Goal: Task Accomplishment & Management: Manage account settings

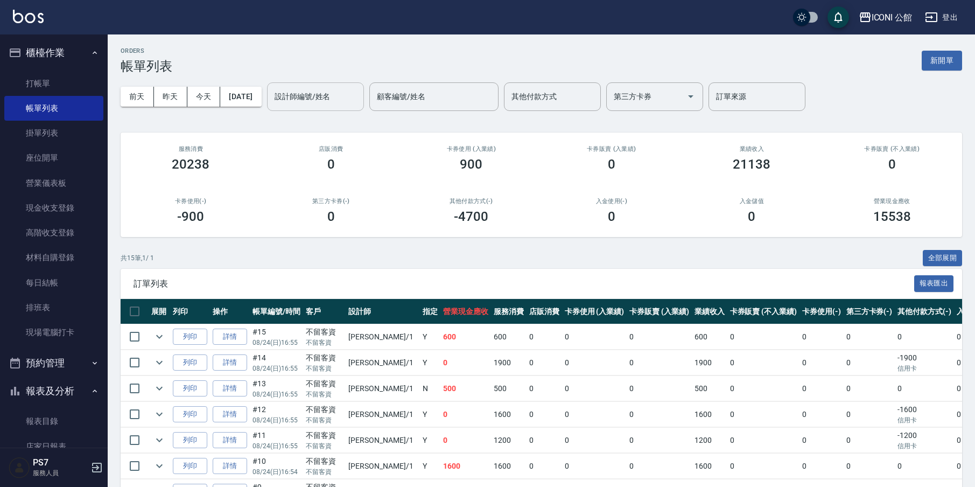
click at [346, 109] on div "設計師編號/姓名" at bounding box center [315, 96] width 97 height 29
type input "[PERSON_NAME]-1"
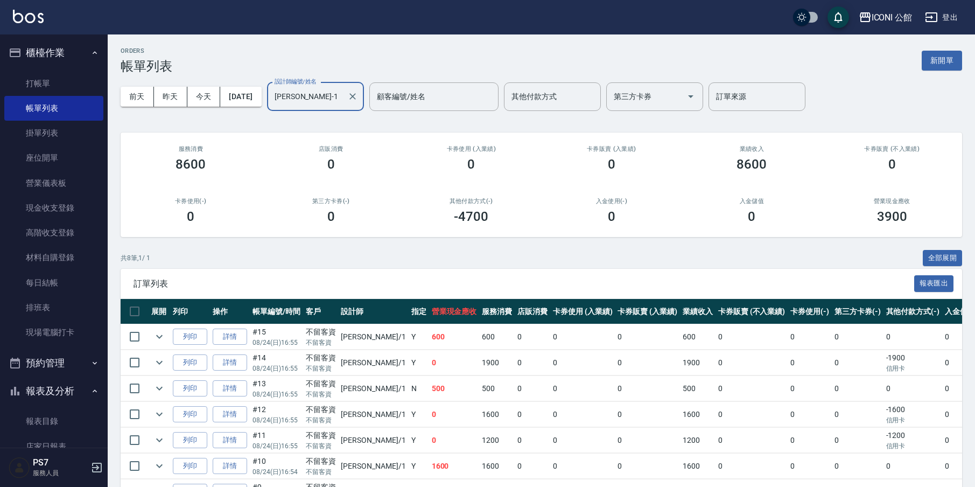
scroll to position [93, 0]
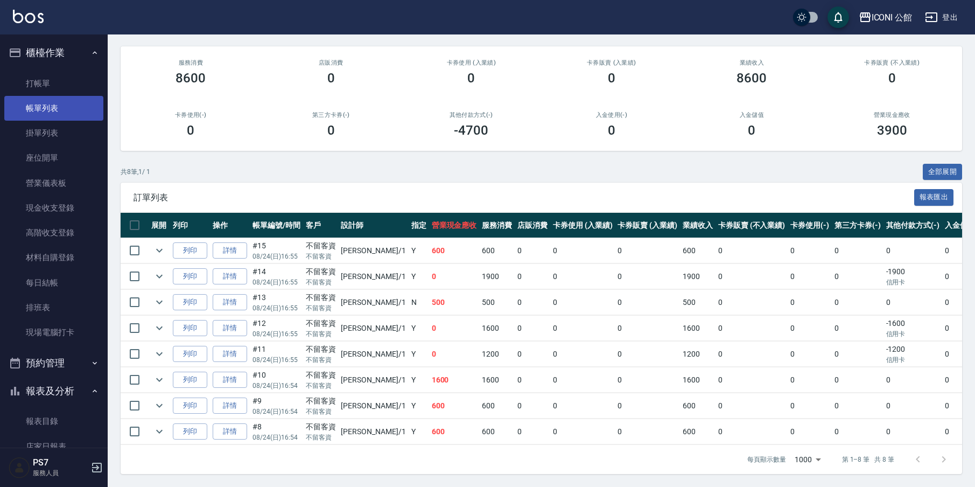
click at [90, 96] on link "帳單列表" at bounding box center [53, 108] width 99 height 25
click at [92, 93] on link "打帳單" at bounding box center [53, 83] width 99 height 25
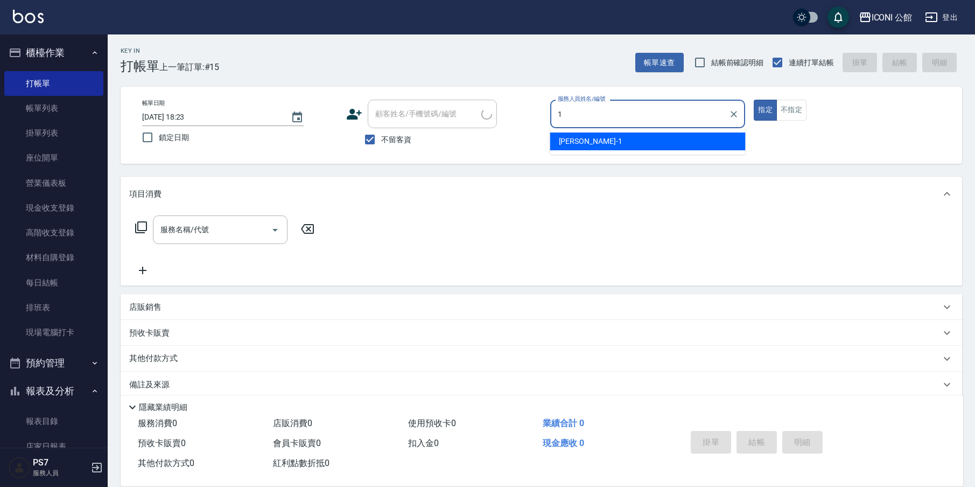
type input "[PERSON_NAME]-1"
type button "true"
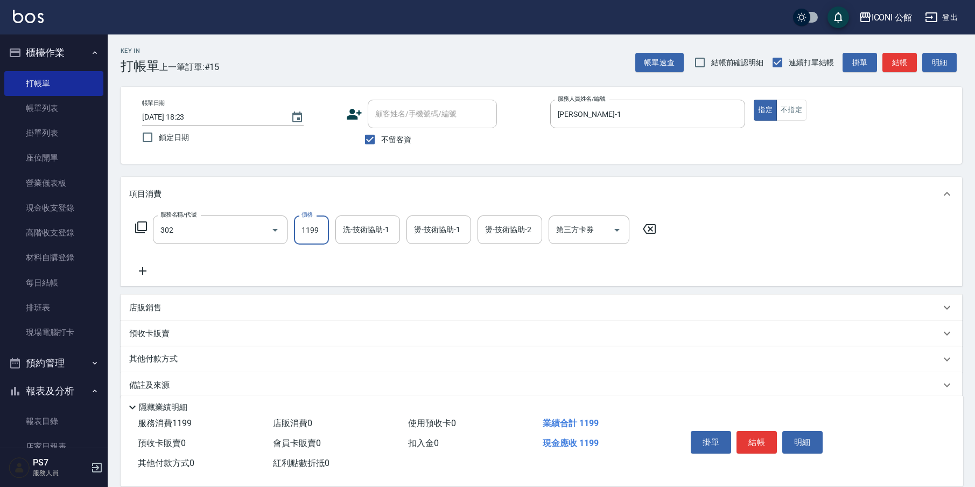
type input "設計燙髮(302)"
click at [221, 219] on div "設計燙髮(302) 服務名稱/代號" at bounding box center [220, 229] width 135 height 29
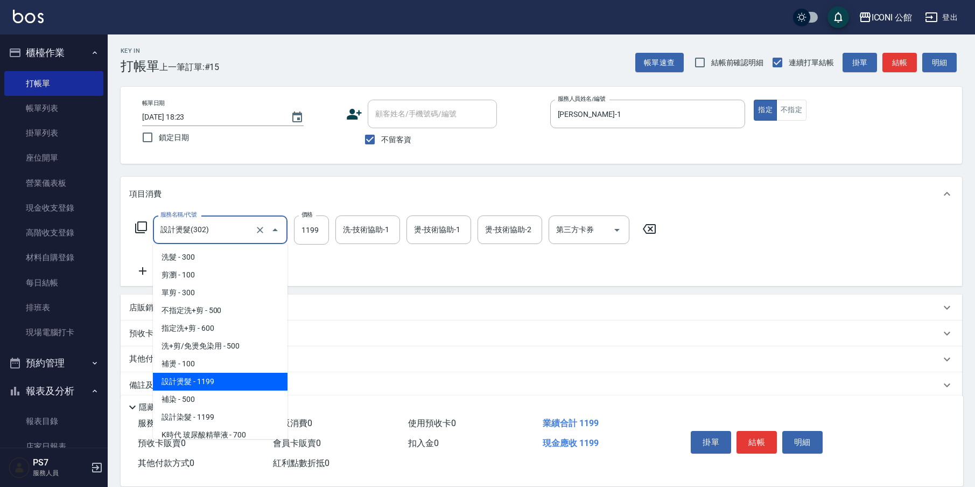
click at [222, 226] on input "設計燙髮(302)" at bounding box center [205, 229] width 95 height 19
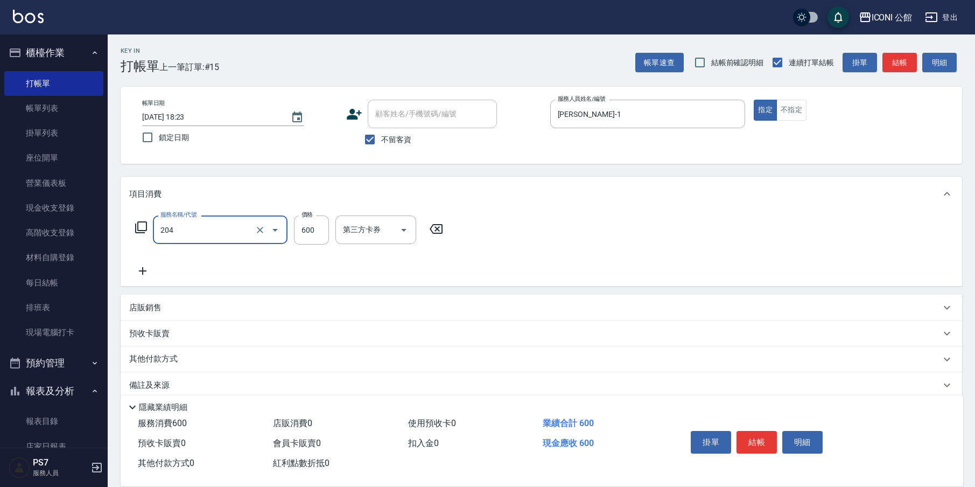
type input "指定洗+剪(204)"
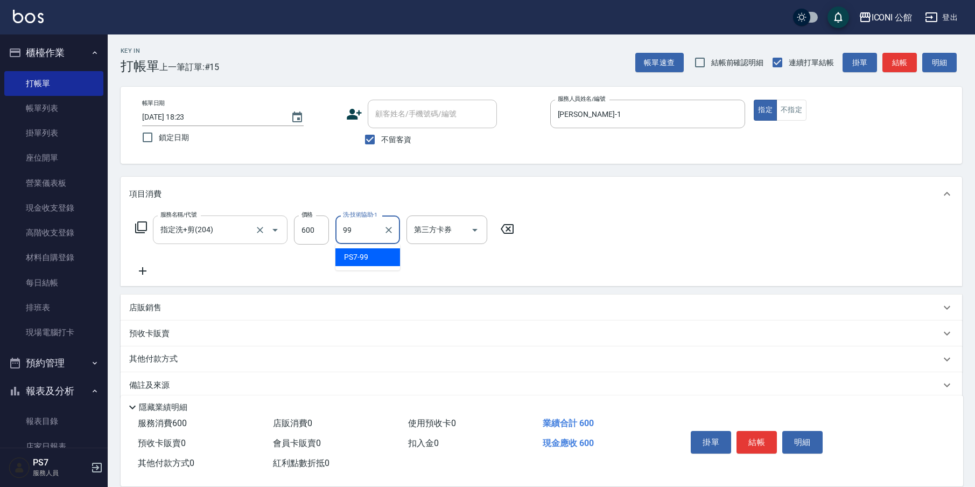
type input "PS7-99"
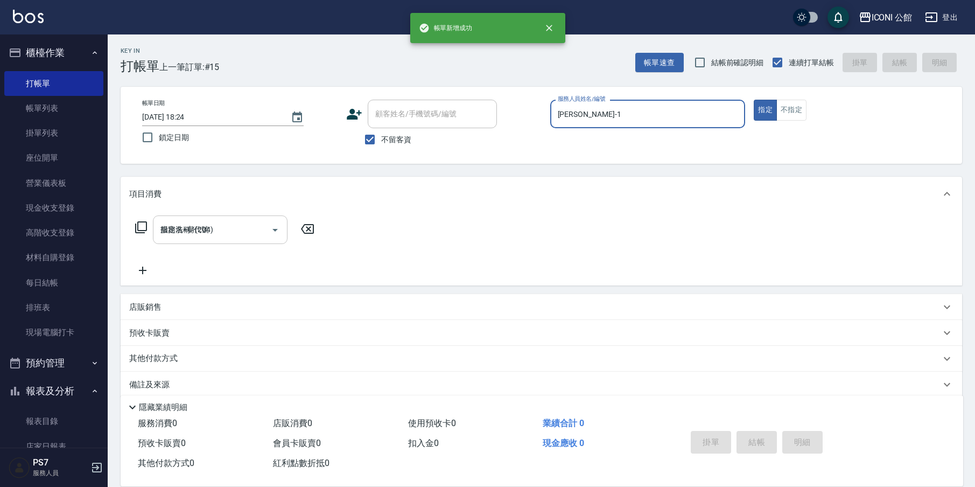
type input "[DATE] 18:24"
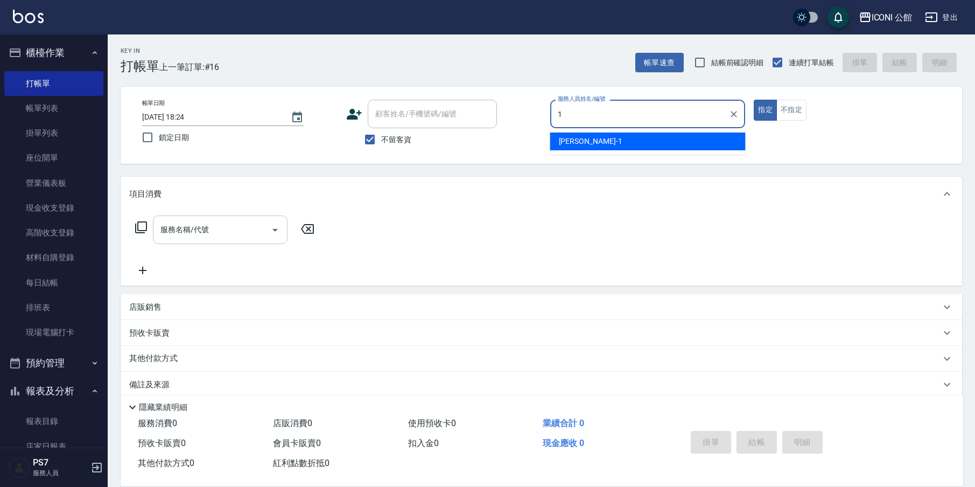
type input "[PERSON_NAME]-1"
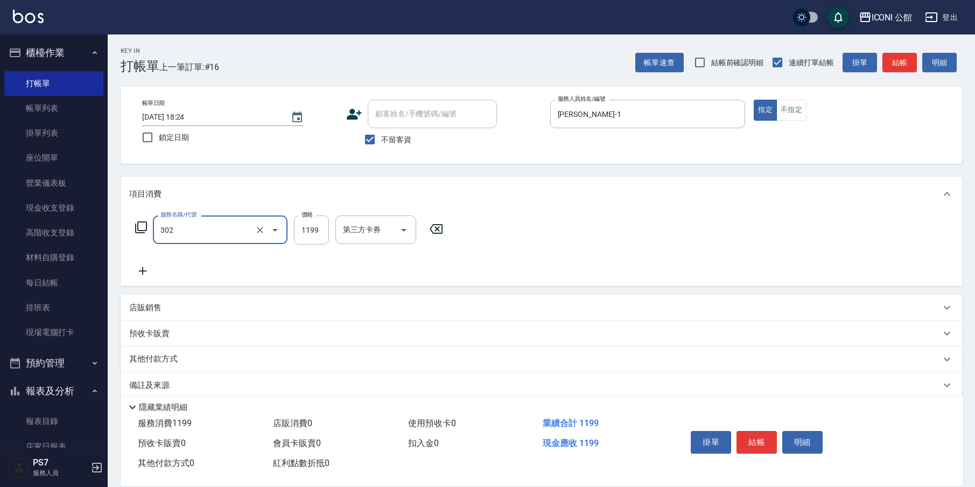
type input "設計燙髮(302)"
type input "1200"
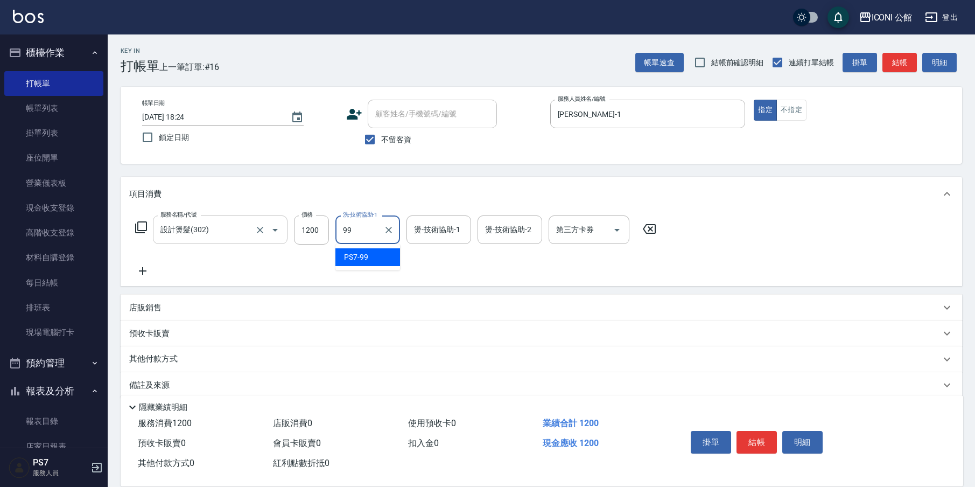
type input "9"
type input "[PERSON_NAME]-24"
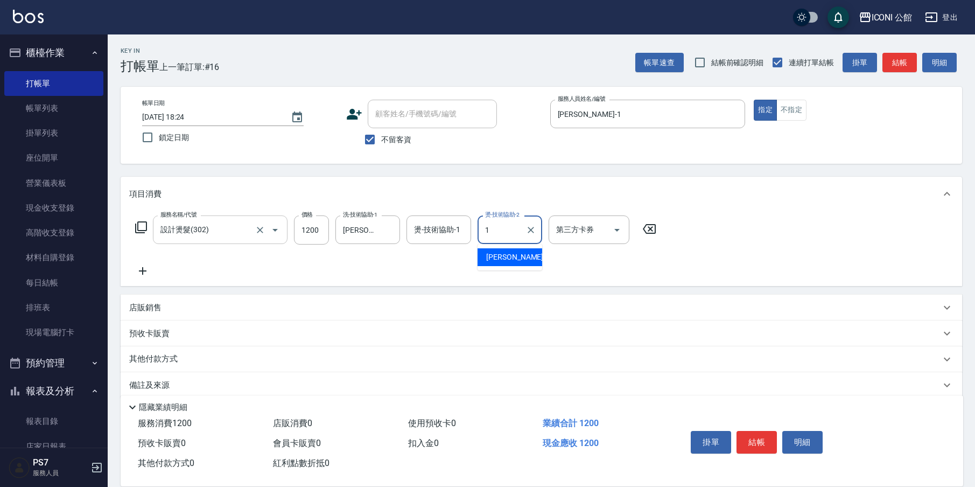
type input "[PERSON_NAME]-1"
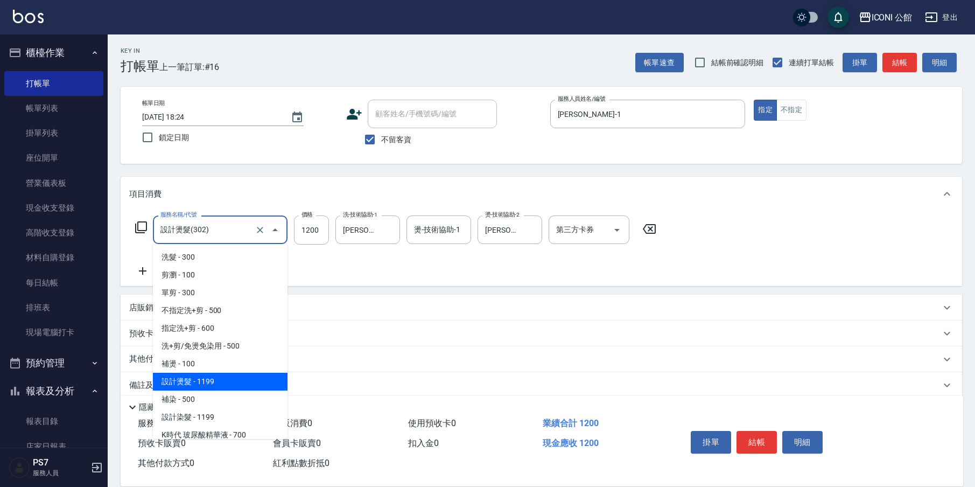
click at [127, 253] on div "服務名稱/代號 設計燙髮(302) 服務名稱/代號 價格 1200 價格 洗-技術協助-1 可[PERSON_NAME]-24 洗-技術協助-1 燙-技術協助…" at bounding box center [542, 248] width 842 height 75
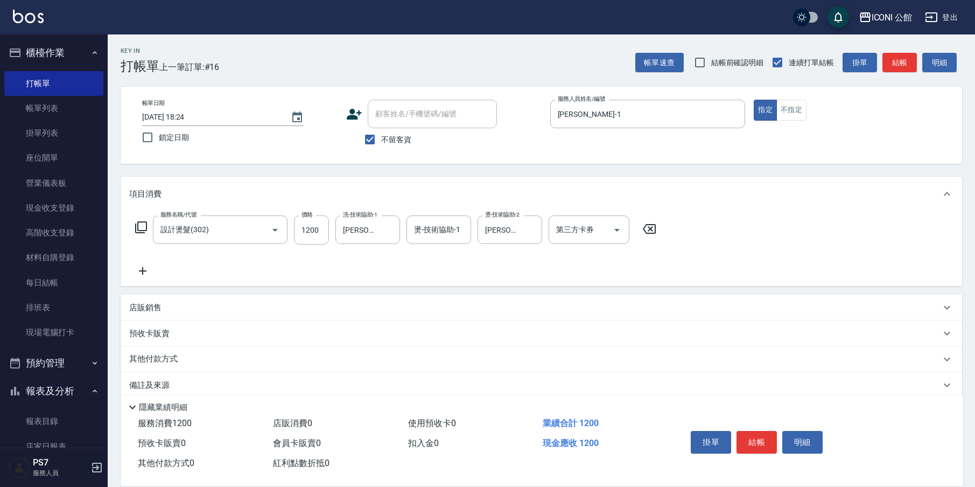
scroll to position [452, 0]
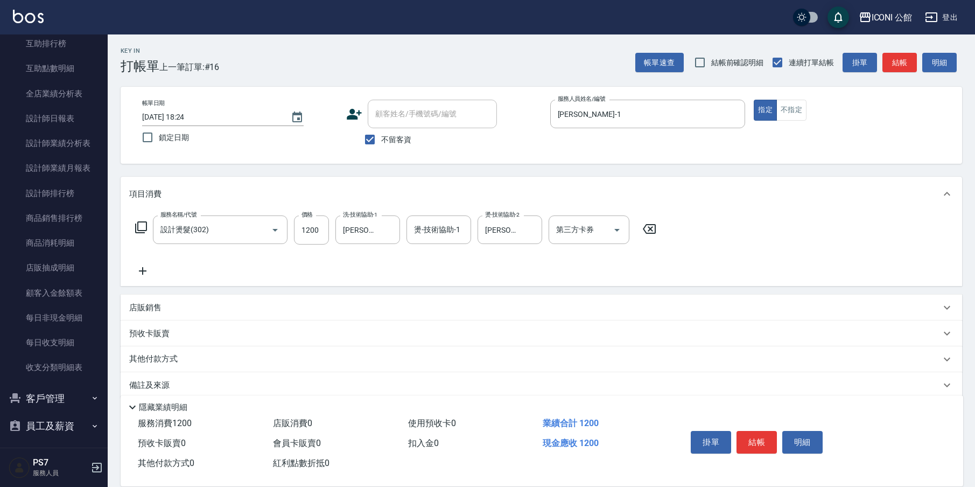
click at [172, 353] on div "其他付款方式" at bounding box center [542, 359] width 842 height 26
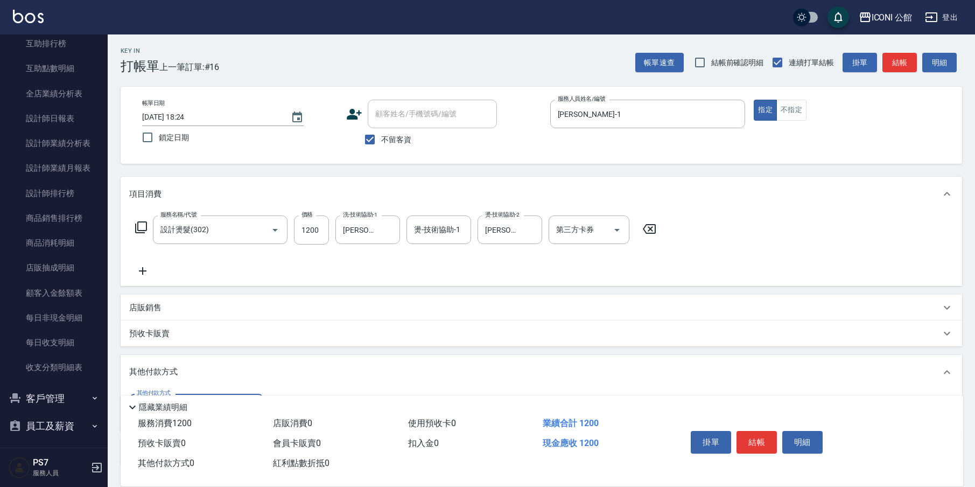
scroll to position [0, 0]
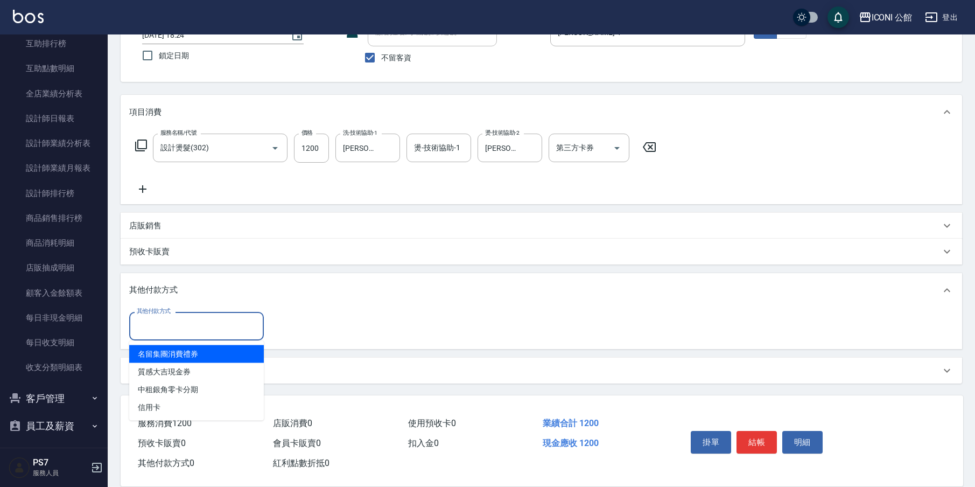
click at [180, 332] on input "其他付款方式" at bounding box center [196, 326] width 125 height 19
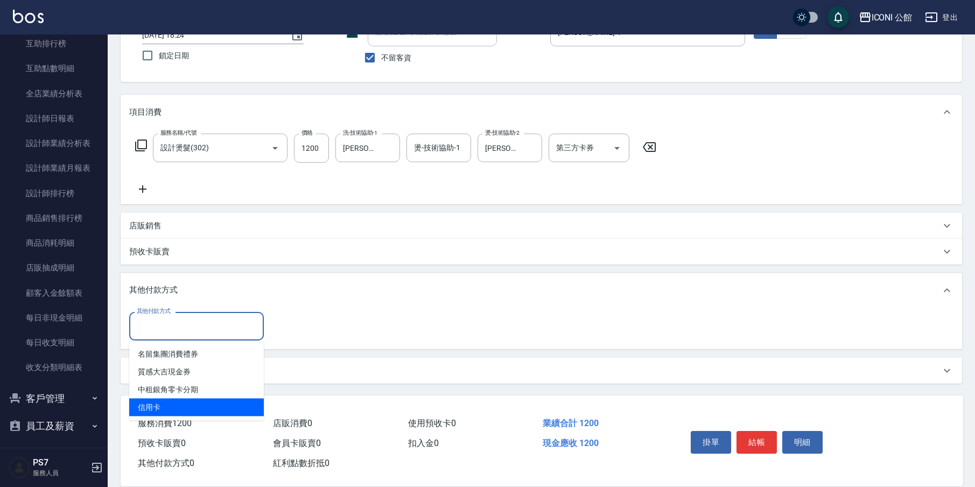
click at [161, 409] on span "信用卡" at bounding box center [196, 408] width 135 height 18
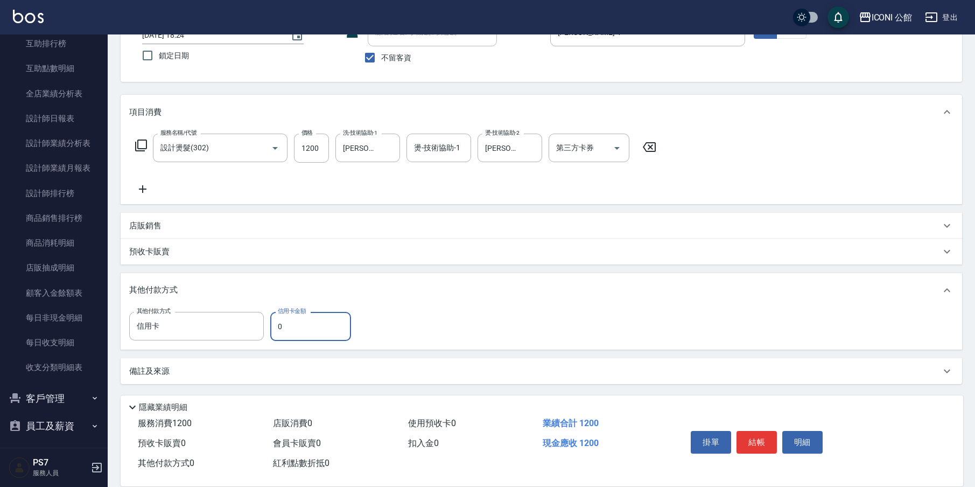
type input "信用卡"
click at [280, 333] on input "0" at bounding box center [310, 326] width 81 height 29
click at [283, 331] on input "0" at bounding box center [310, 326] width 81 height 29
type input "1200"
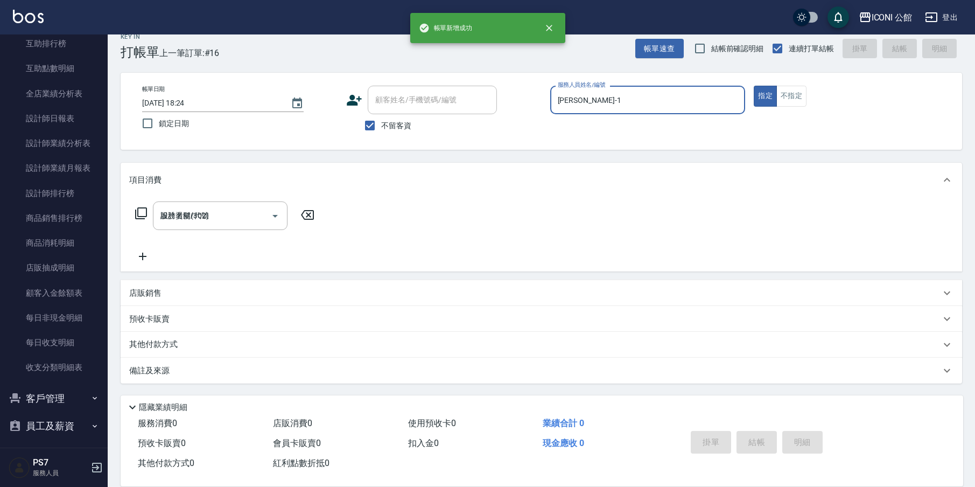
type input "[DATE] 18:39"
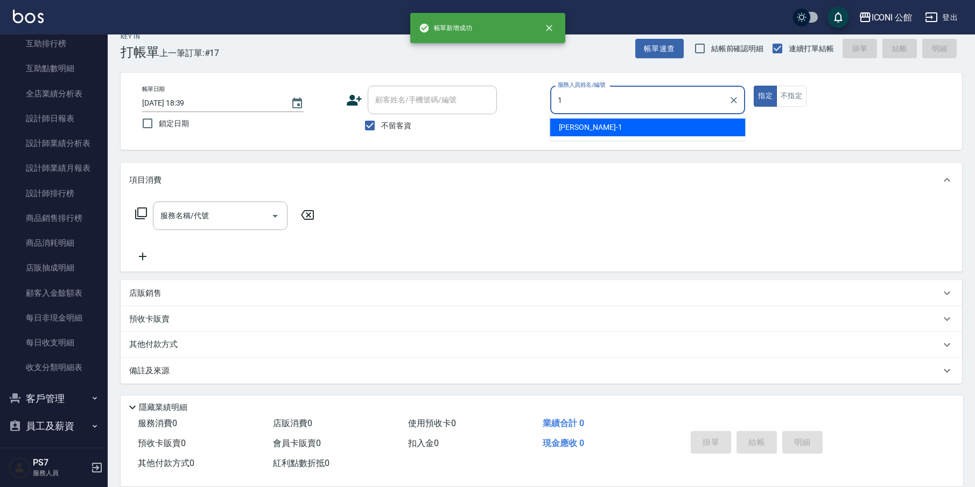
type input "[PERSON_NAME]-1"
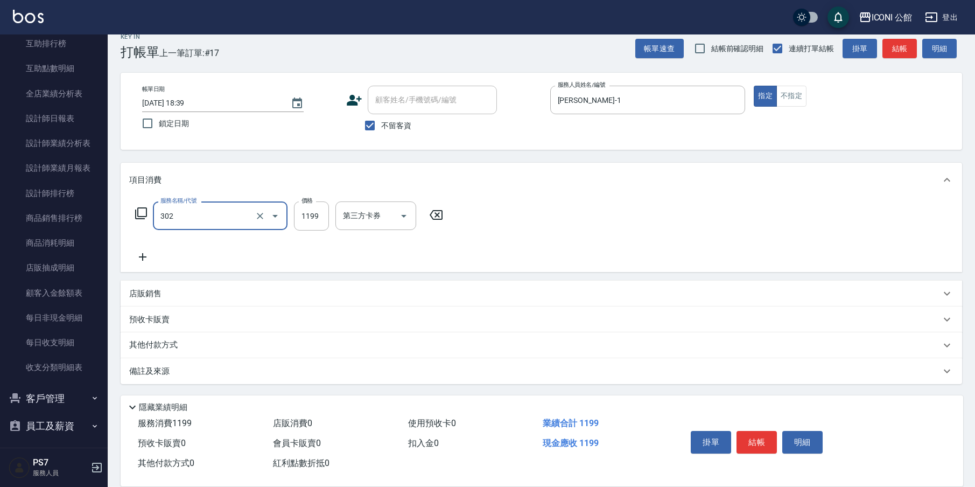
type input "設計燙髮(302)"
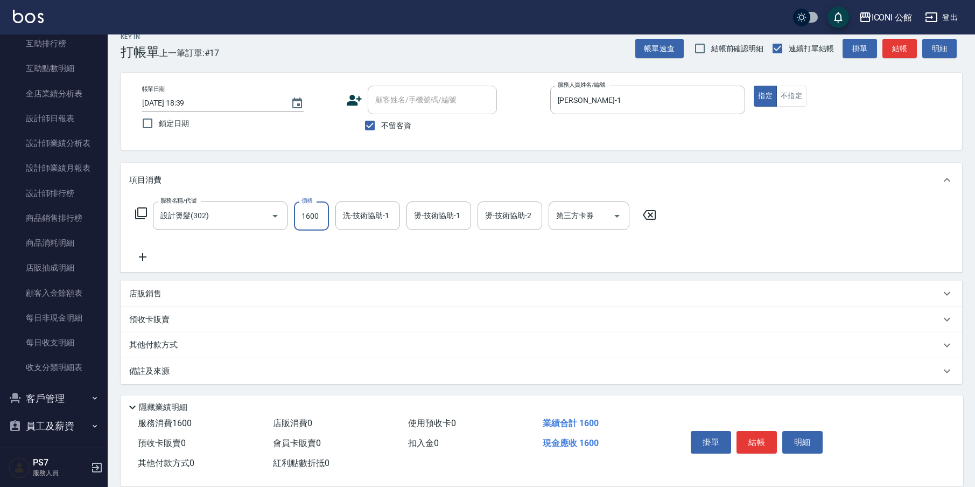
type input "1600"
type input "1"
type input "[PERSON_NAME]-24"
click at [387, 219] on icon "Clear" at bounding box center [388, 216] width 11 height 11
type input "PS7-99"
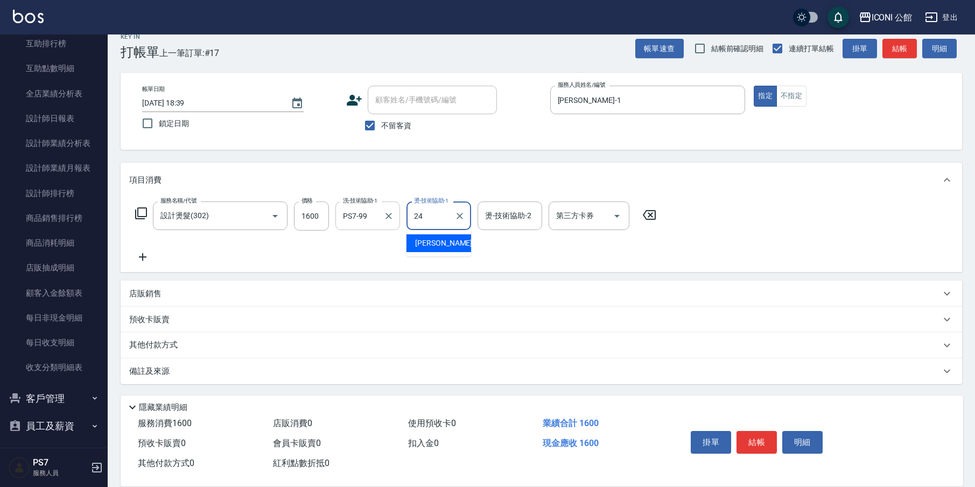
type input "[PERSON_NAME]-24"
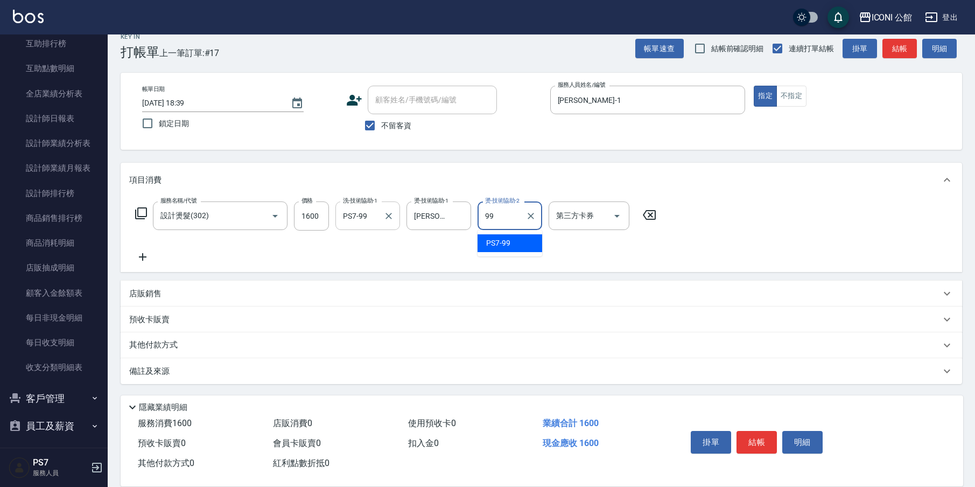
type input "PS7-99"
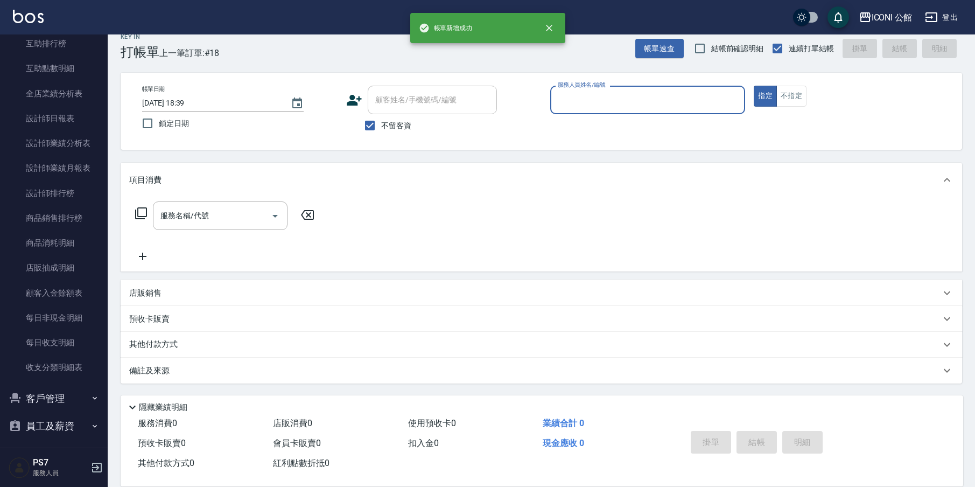
scroll to position [0, 0]
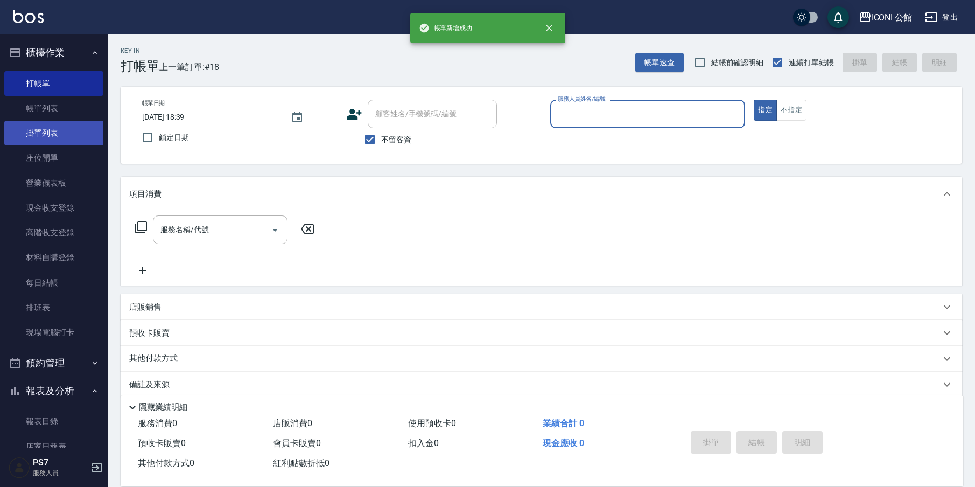
click at [43, 135] on link "掛單列表" at bounding box center [53, 133] width 99 height 25
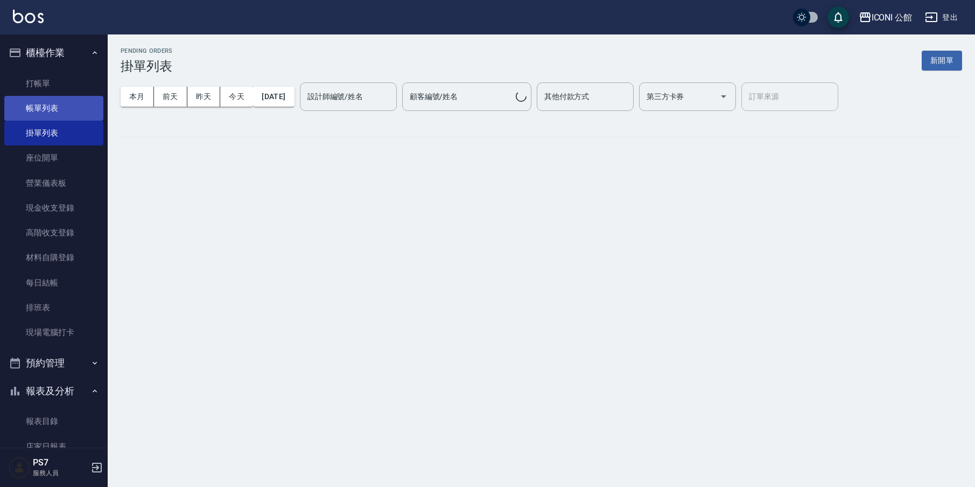
click at [54, 111] on link "帳單列表" at bounding box center [53, 108] width 99 height 25
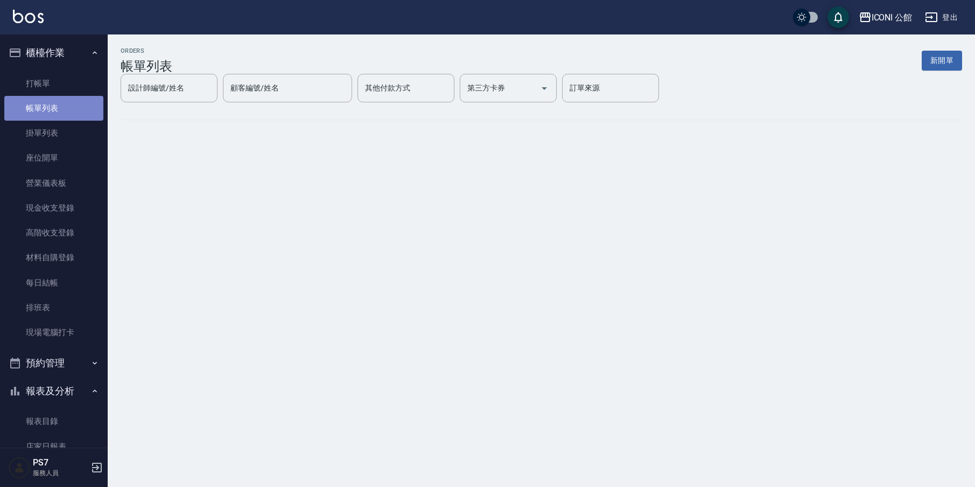
click at [54, 112] on link "帳單列表" at bounding box center [53, 108] width 99 height 25
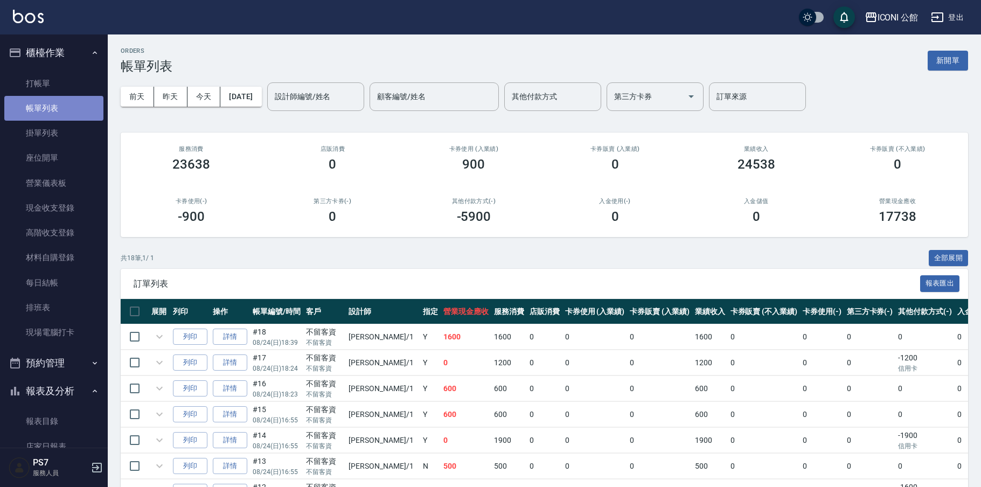
click at [54, 112] on link "帳單列表" at bounding box center [53, 108] width 99 height 25
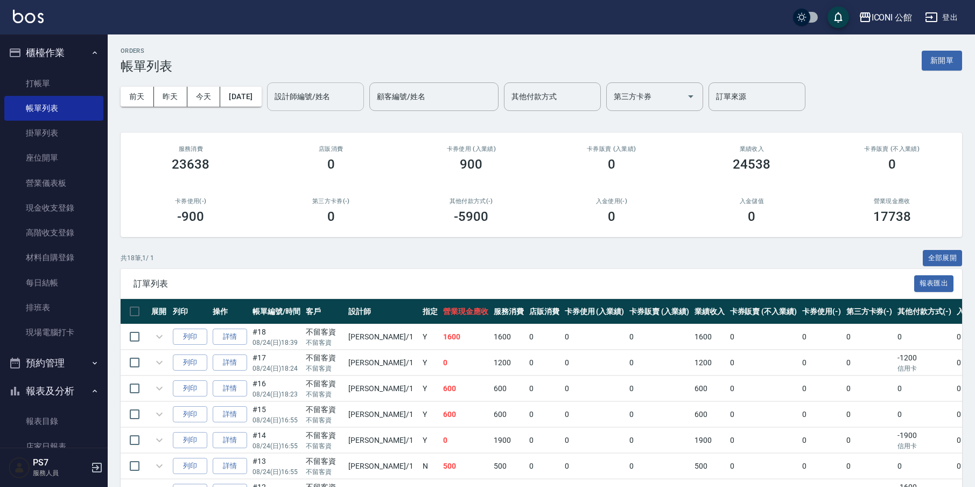
click at [332, 100] on input "設計師編號/姓名" at bounding box center [315, 96] width 87 height 19
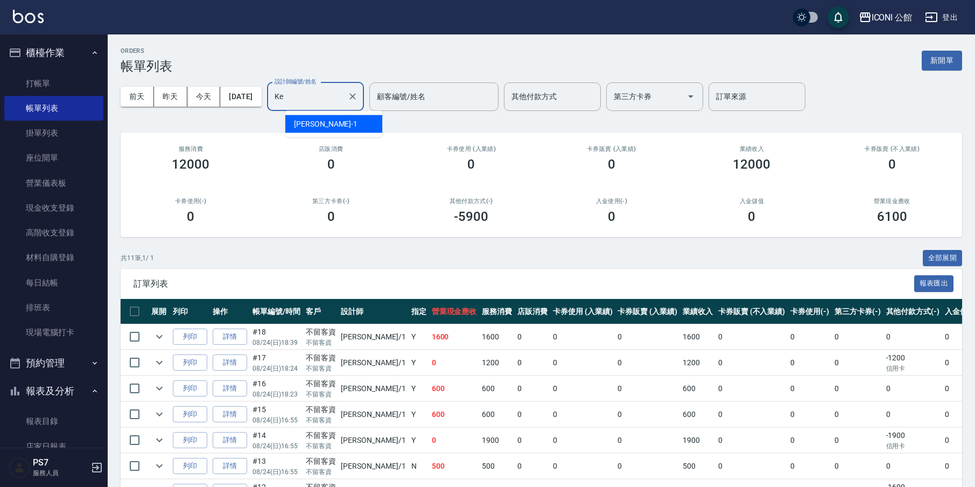
type input "K"
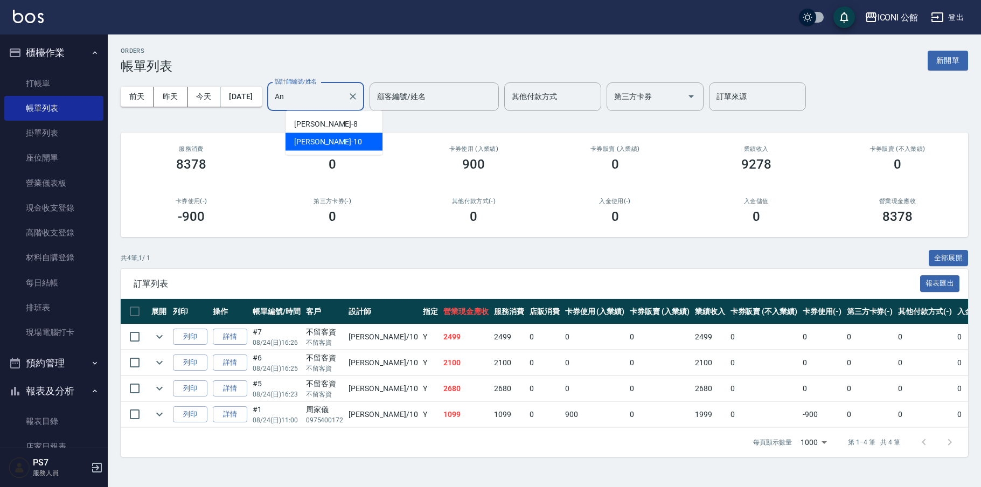
type input "A"
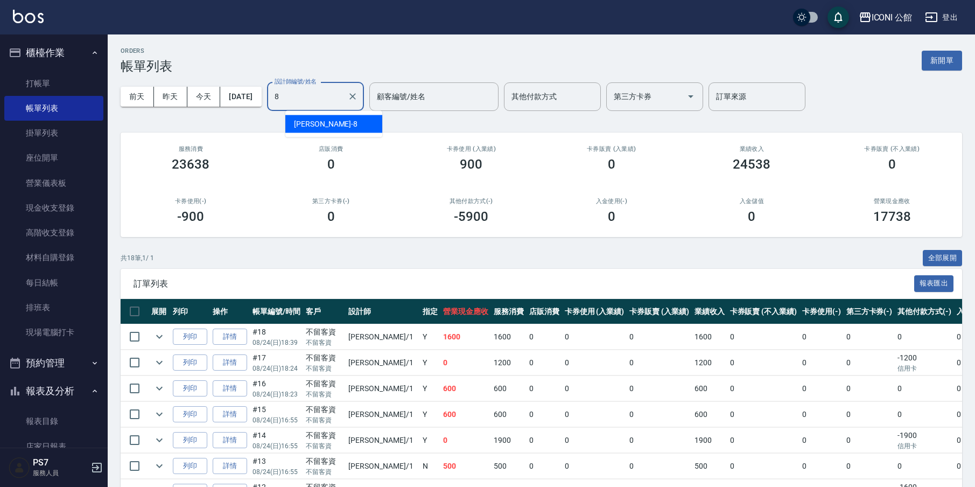
type input "Sandy-8"
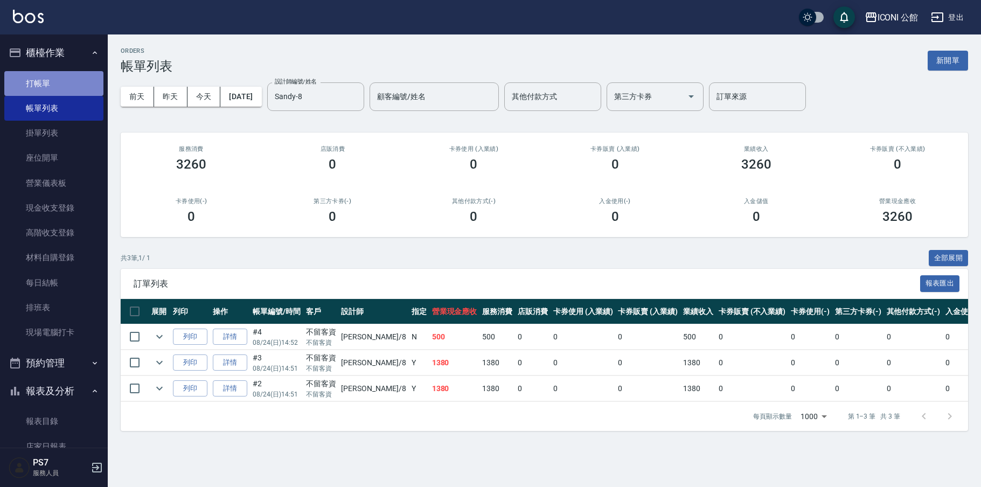
click at [65, 85] on link "打帳單" at bounding box center [53, 83] width 99 height 25
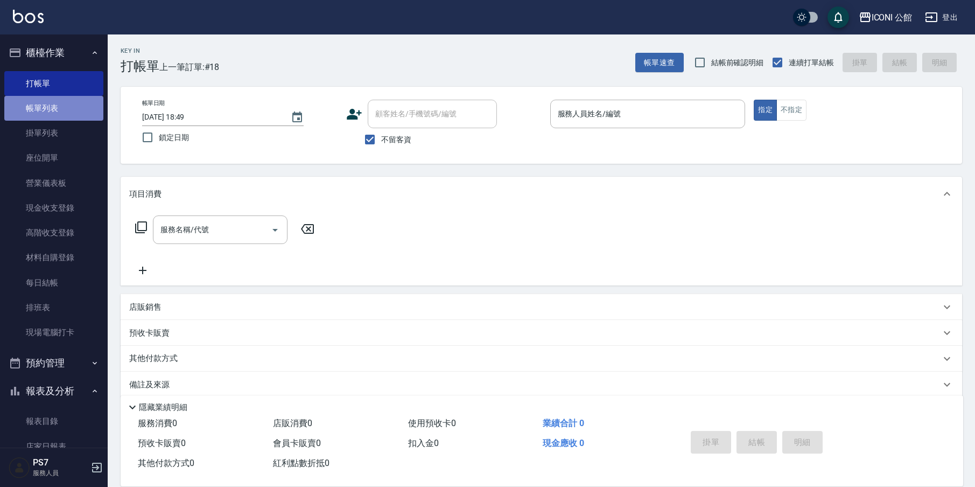
click at [83, 112] on link "帳單列表" at bounding box center [53, 108] width 99 height 25
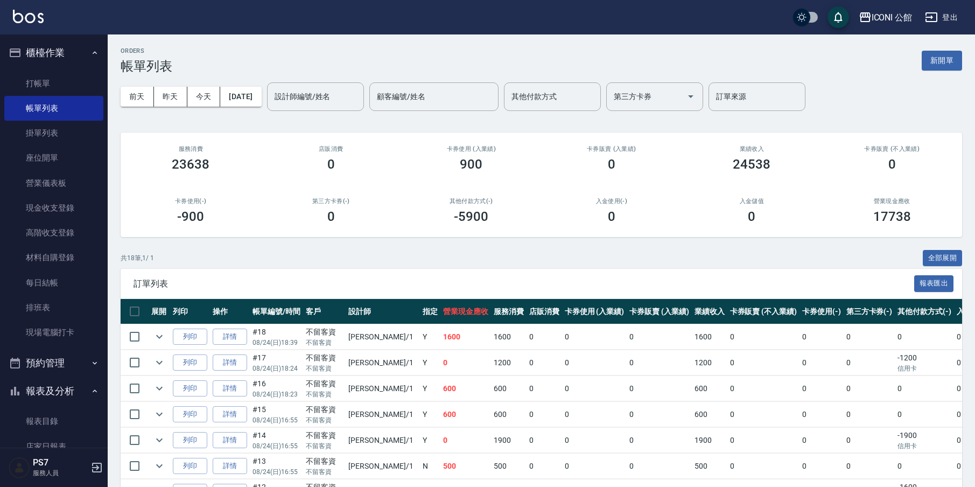
click at [237, 344] on td "詳情" at bounding box center [230, 336] width 40 height 25
click at [236, 341] on link "詳情" at bounding box center [230, 337] width 34 height 17
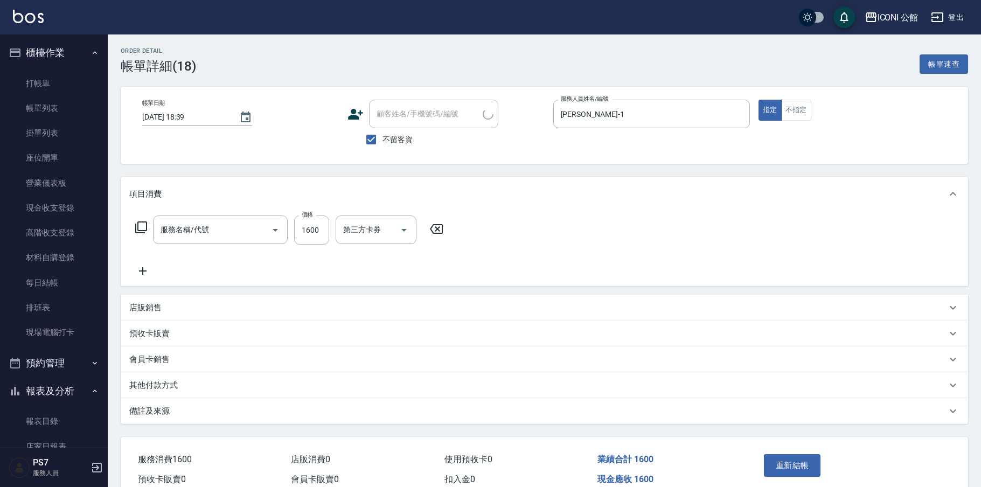
type input "[DATE] 18:39"
checkbox input "true"
type input "[PERSON_NAME]-1"
type input "設計燙髮(302)"
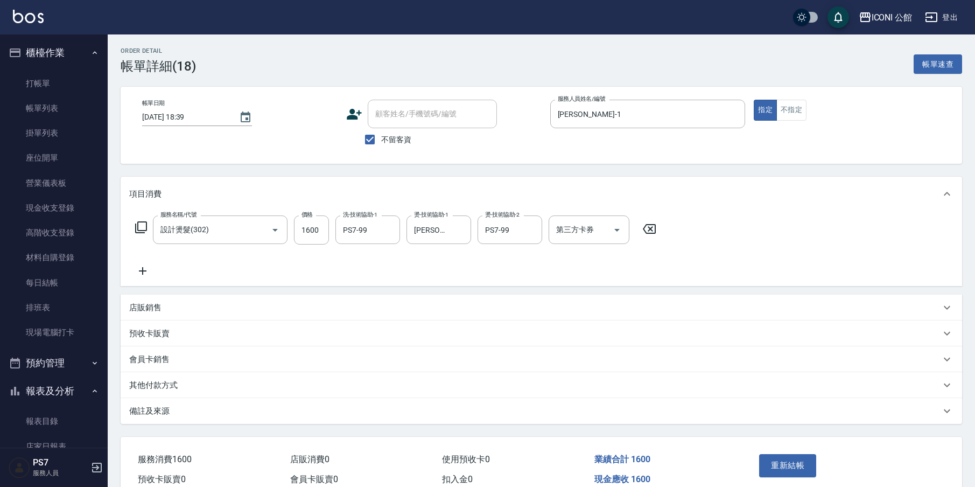
click at [193, 377] on div "其他付款方式" at bounding box center [542, 385] width 842 height 26
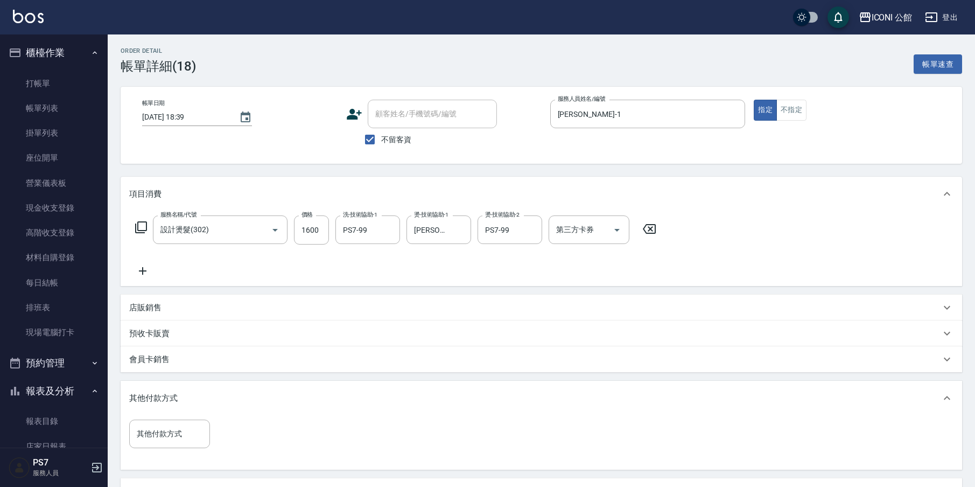
scroll to position [134, 0]
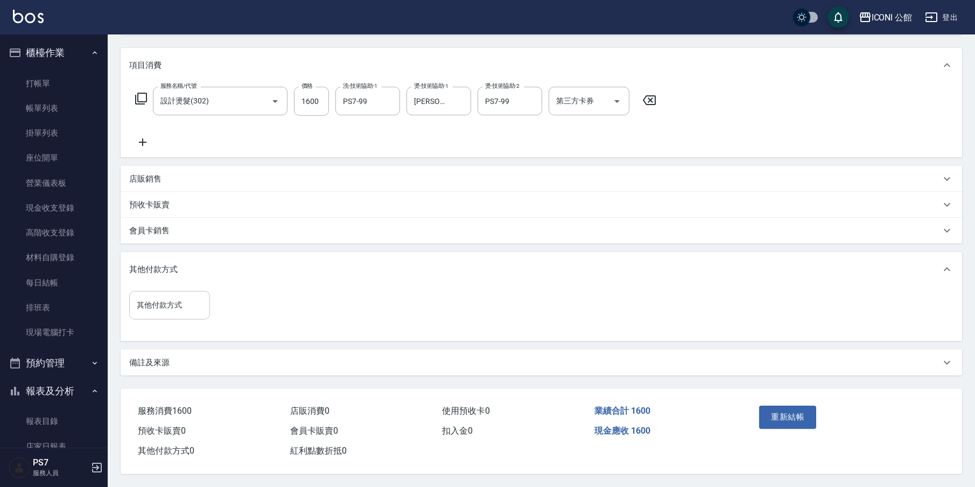
drag, startPoint x: 190, startPoint y: 323, endPoint x: 189, endPoint y: 312, distance: 10.3
click at [190, 322] on div "其他付款方式 其他付款方式" at bounding box center [172, 311] width 87 height 41
click at [189, 312] on div "其他付款方式" at bounding box center [169, 305] width 81 height 29
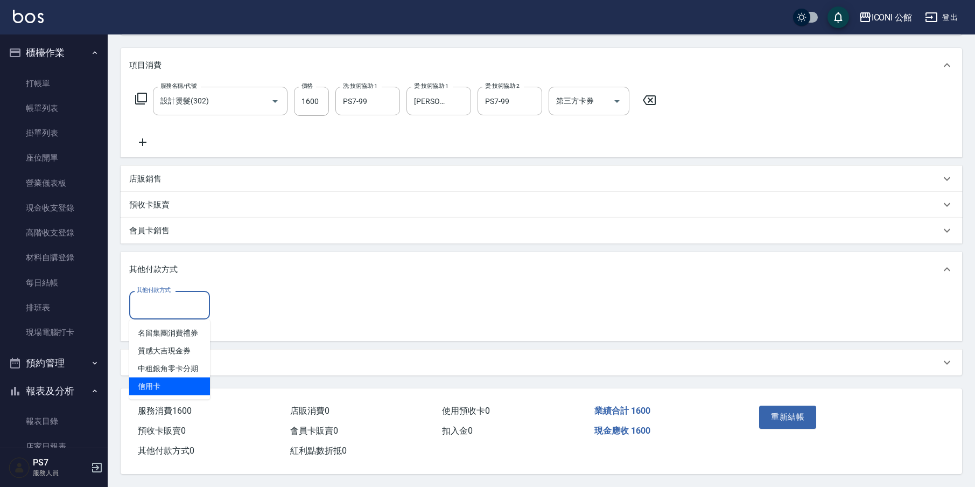
click at [183, 378] on span "信用卡" at bounding box center [169, 387] width 81 height 18
type input "信用卡"
click at [276, 298] on input "0" at bounding box center [256, 304] width 81 height 29
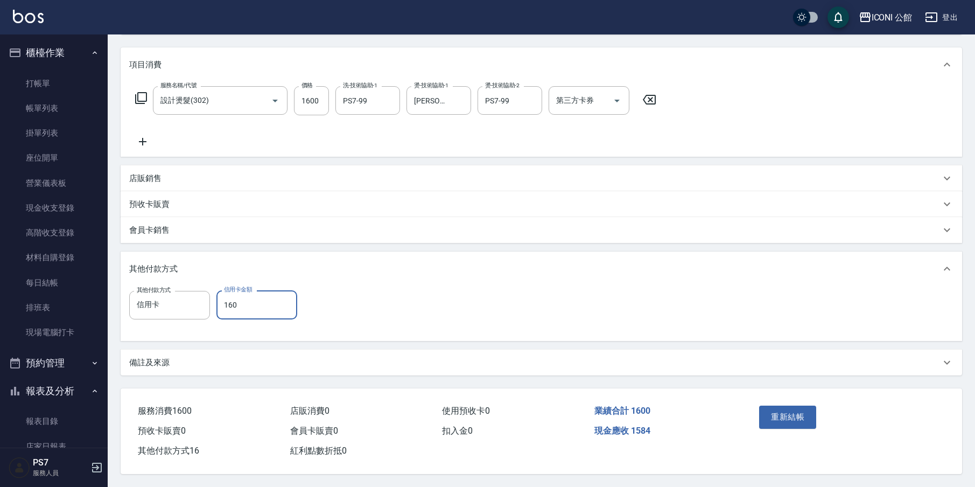
type input "1600"
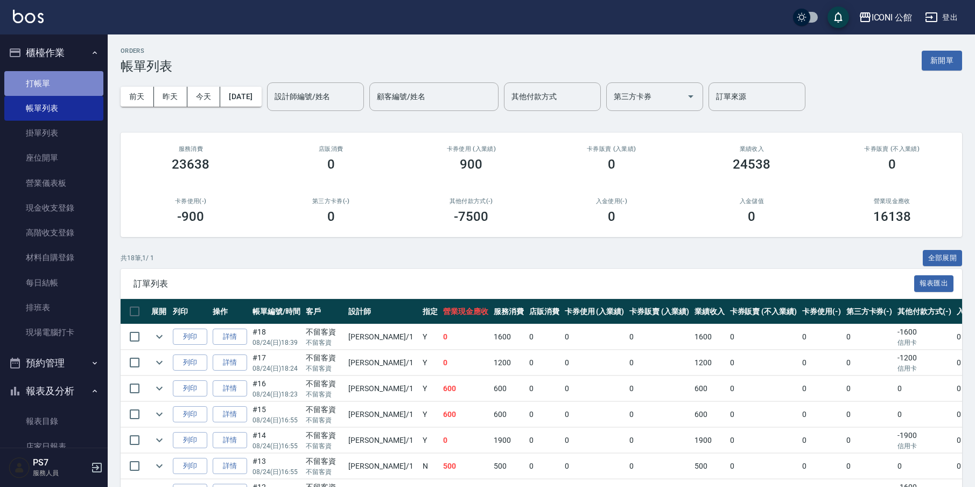
click at [57, 88] on link "打帳單" at bounding box center [53, 83] width 99 height 25
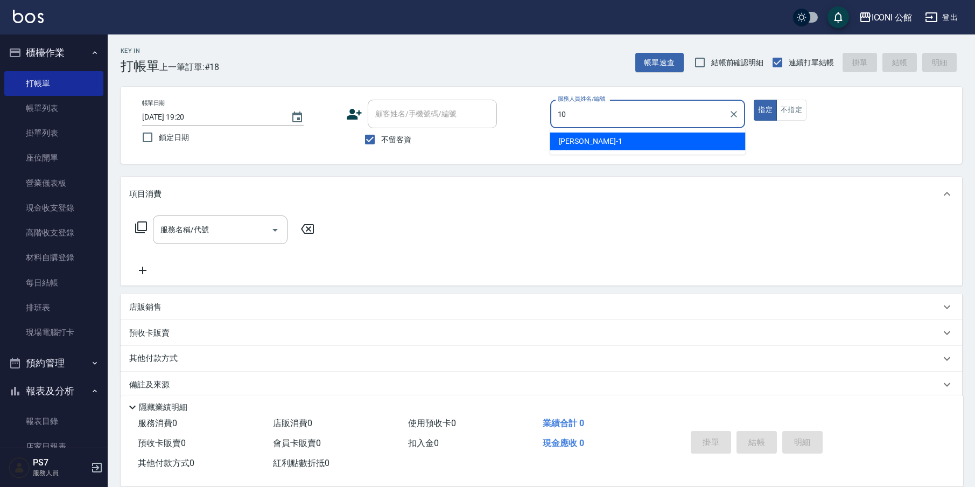
type input "[PERSON_NAME]-10"
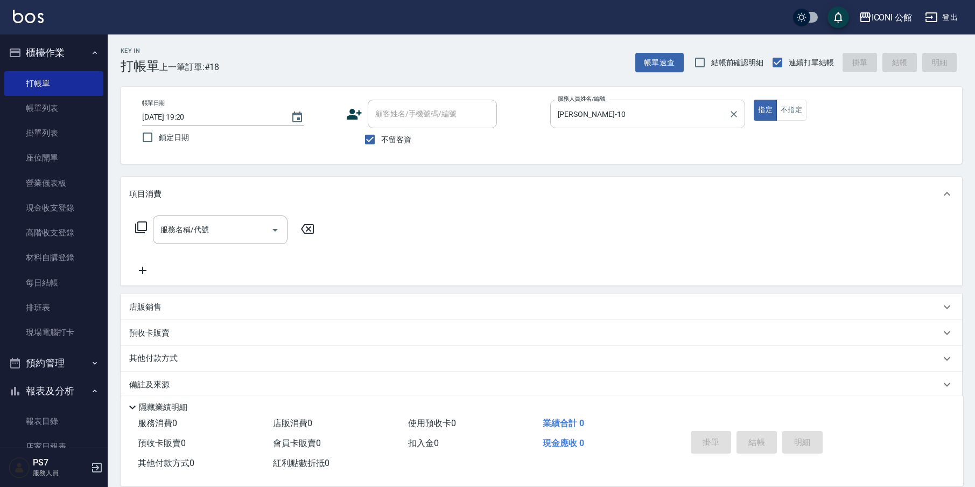
type button "true"
click at [142, 224] on icon at bounding box center [141, 227] width 13 height 13
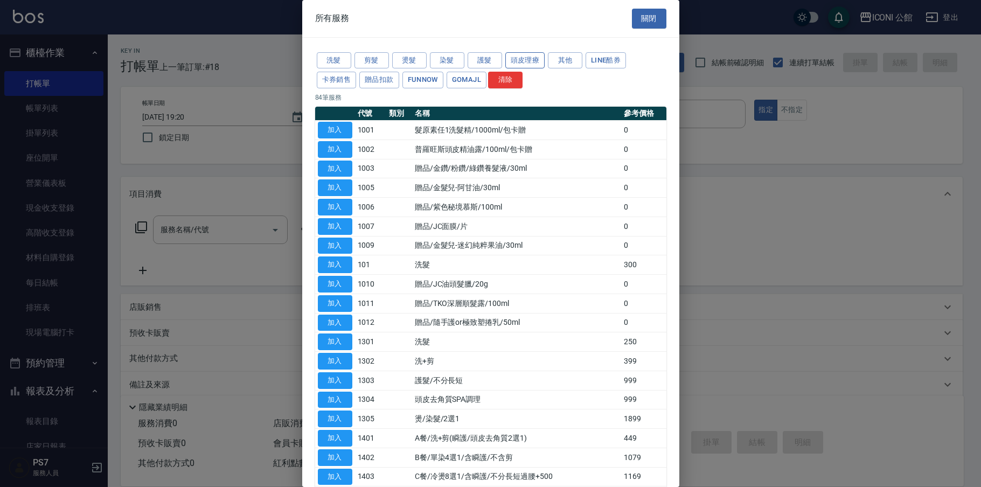
click at [515, 60] on button "頭皮理療" at bounding box center [525, 60] width 40 height 17
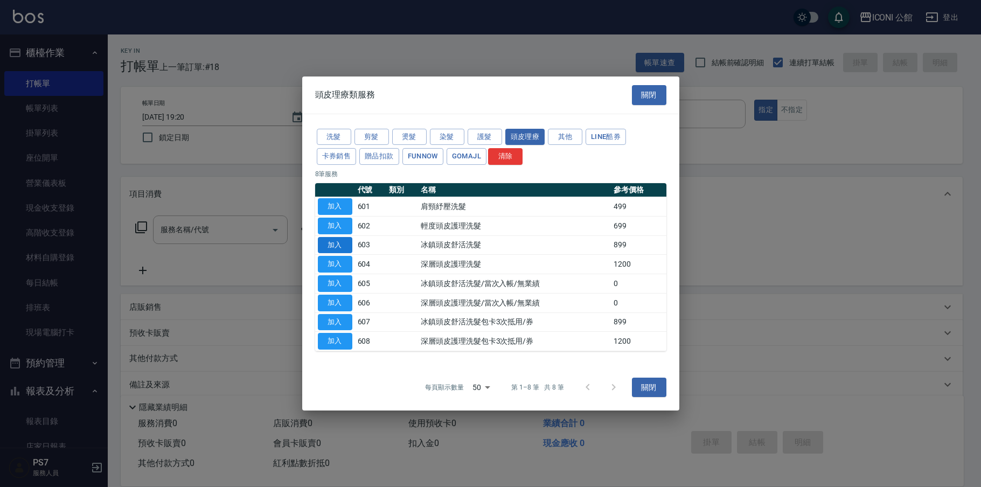
click at [350, 243] on button "加入" at bounding box center [335, 244] width 34 height 17
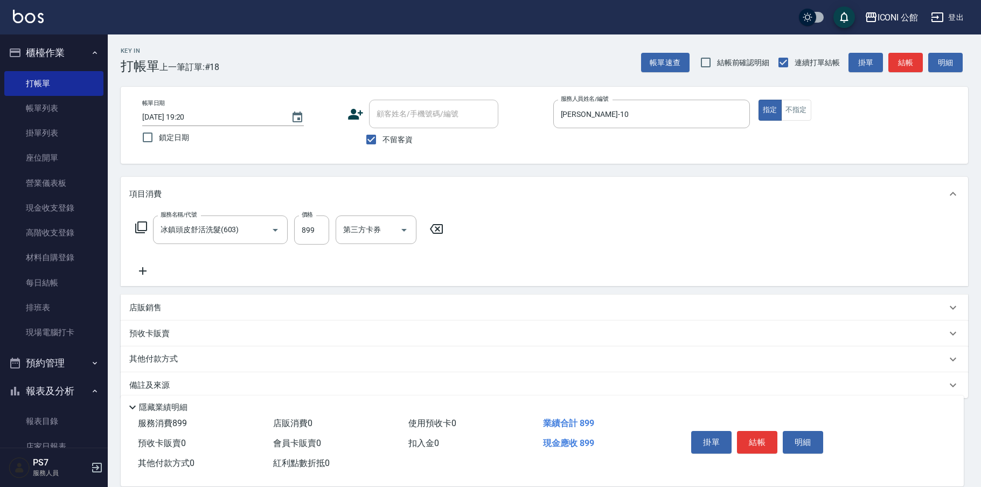
type input "冰鎮頭皮舒活洗髮(603)"
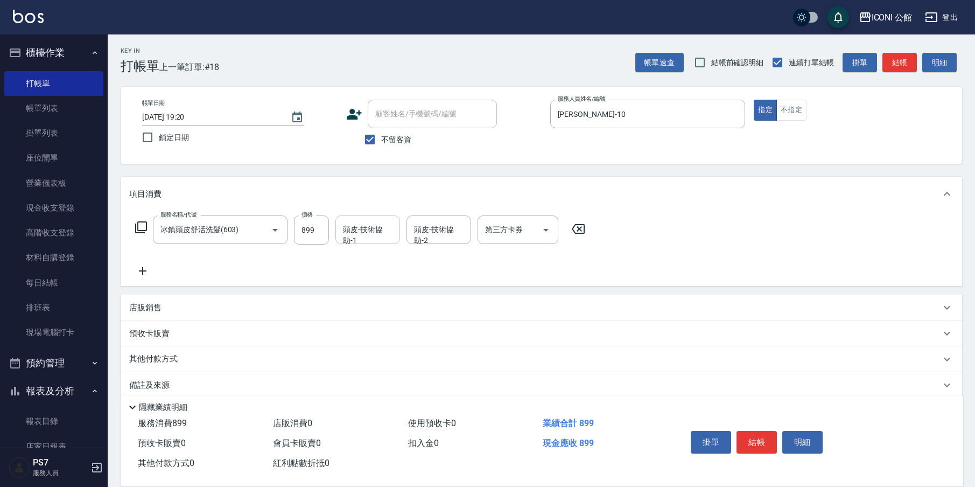
click at [339, 235] on div "頭皮-技術協助-1" at bounding box center [368, 229] width 65 height 29
type input "[PERSON_NAME]-21"
click at [143, 231] on icon at bounding box center [141, 227] width 12 height 12
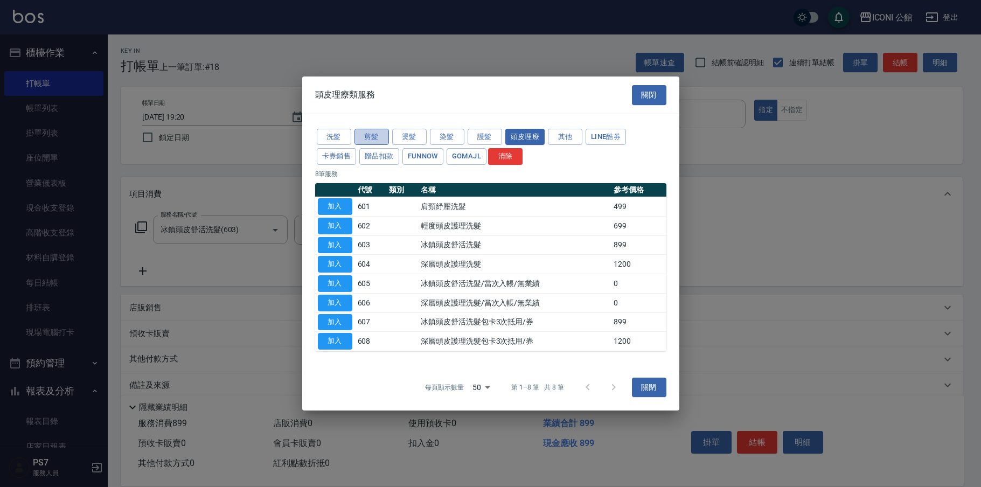
click at [378, 132] on button "剪髮" at bounding box center [371, 136] width 34 height 17
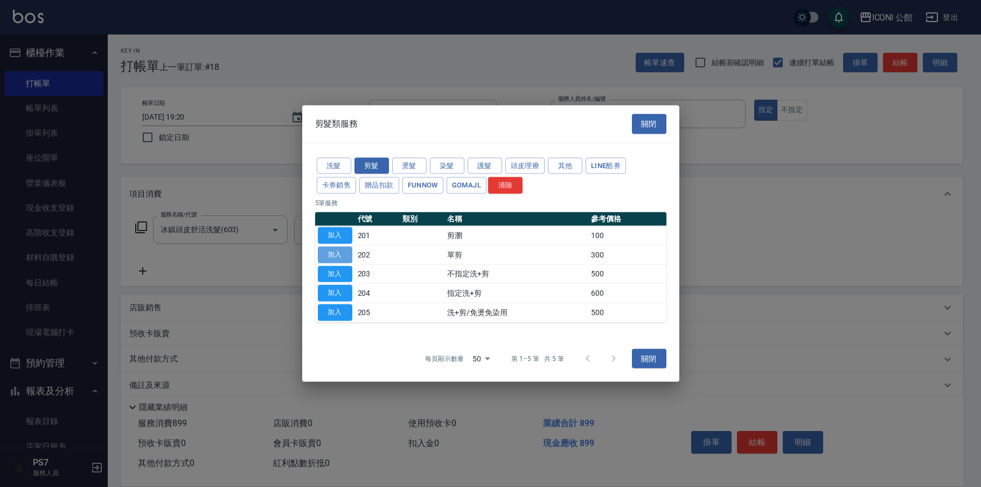
click at [338, 254] on button "加入" at bounding box center [335, 254] width 34 height 17
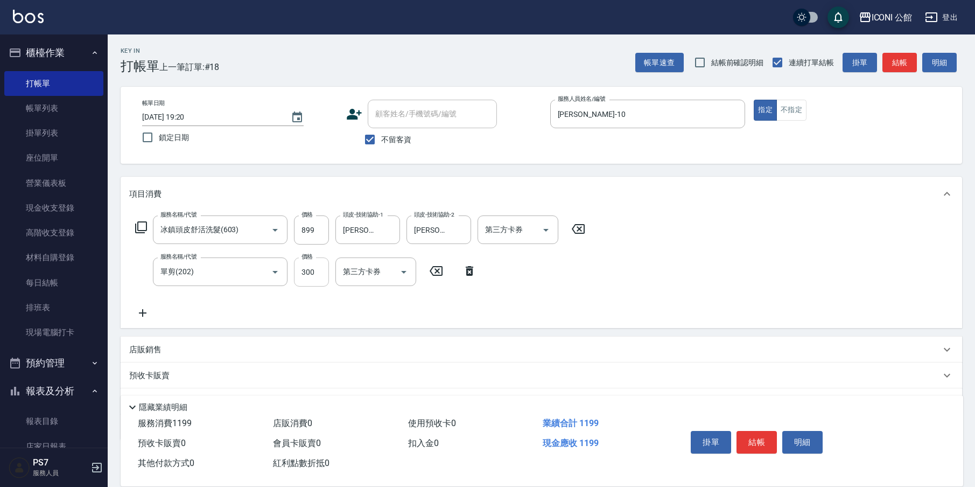
click at [315, 276] on input "300" at bounding box center [311, 271] width 35 height 29
type input "200"
click at [750, 446] on button "結帳" at bounding box center [757, 442] width 40 height 23
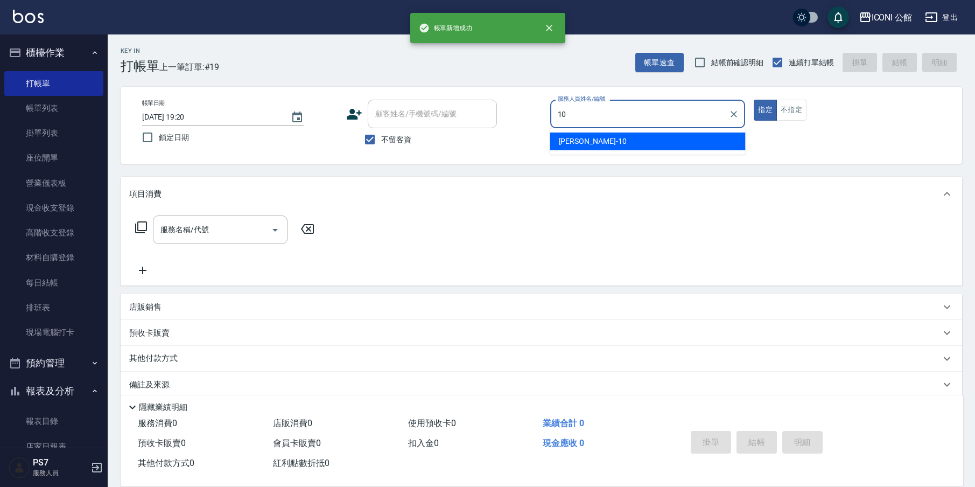
type input "[PERSON_NAME]-10"
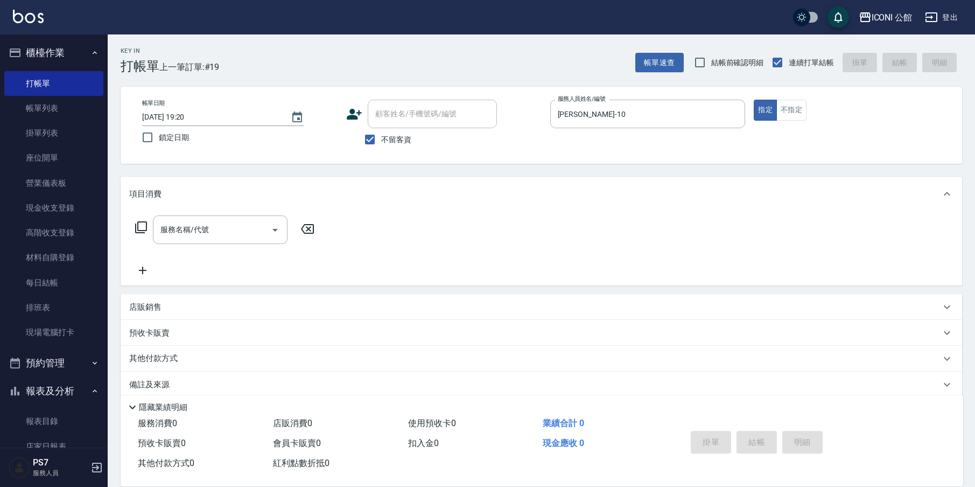
click at [139, 228] on icon at bounding box center [141, 227] width 13 height 13
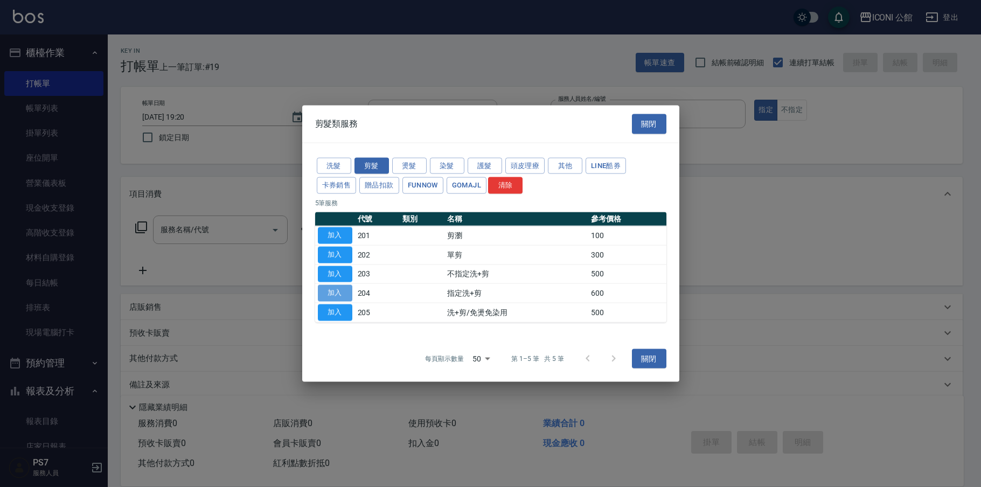
click at [331, 290] on button "加入" at bounding box center [335, 293] width 34 height 17
type input "指定洗+剪(204)"
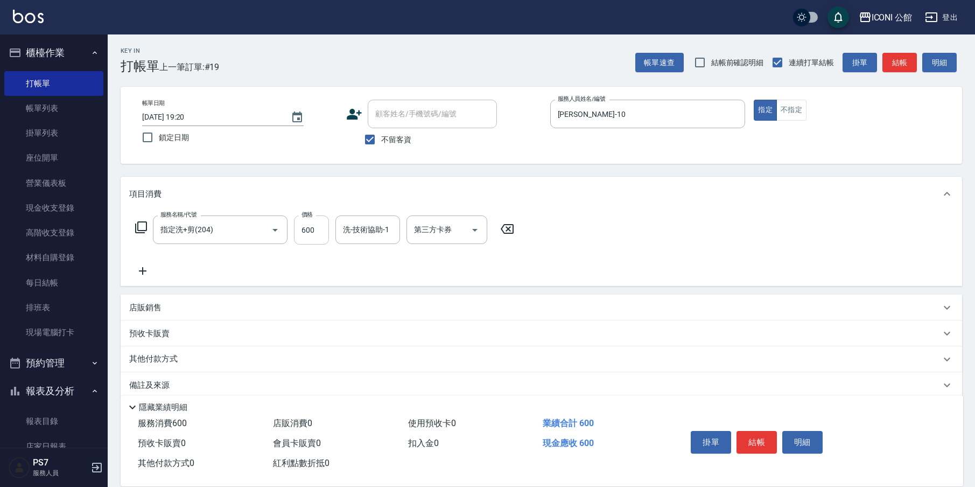
click at [322, 236] on input "600" at bounding box center [311, 229] width 35 height 29
type input "500"
type input "[PERSON_NAME]-21"
click at [749, 437] on button "結帳" at bounding box center [757, 442] width 40 height 23
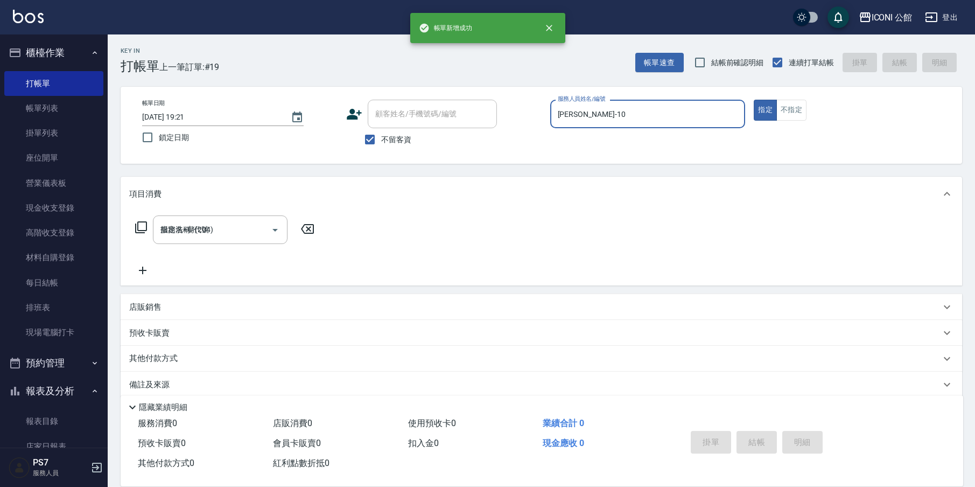
type input "[DATE] 19:21"
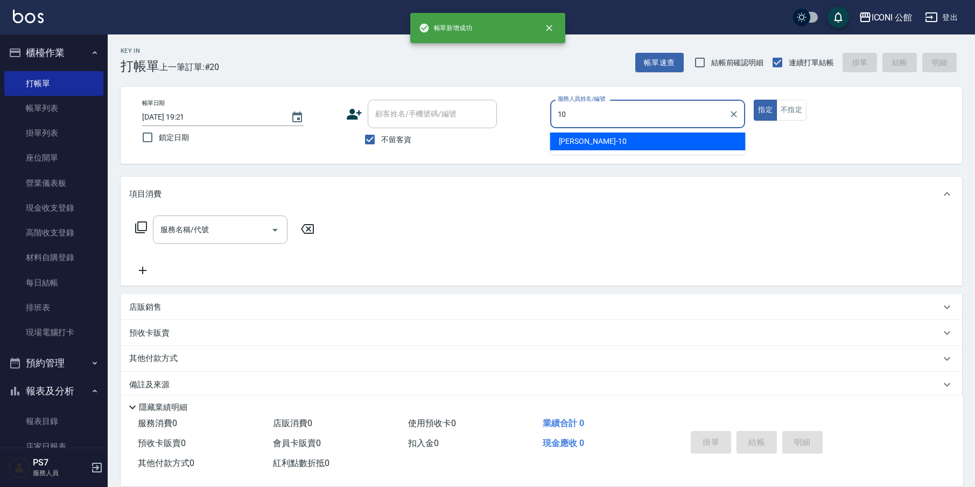
type input "[PERSON_NAME]-10"
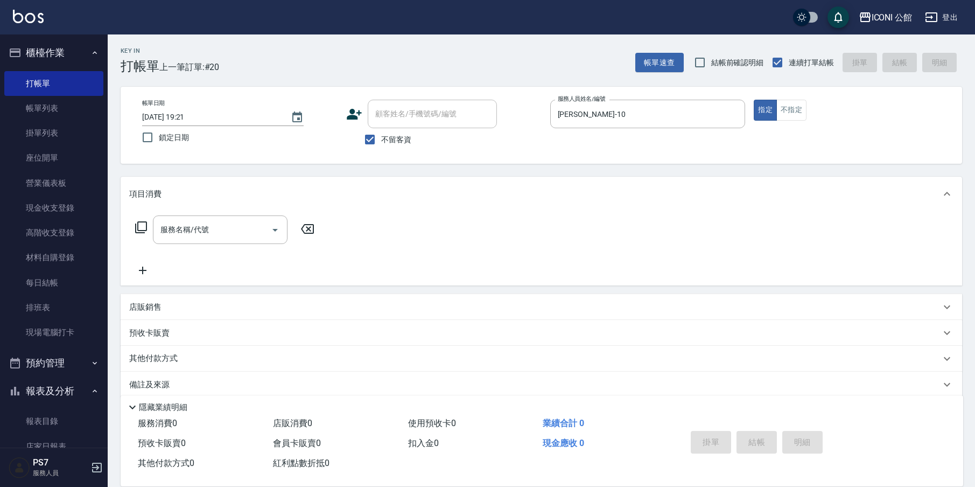
click at [139, 226] on icon at bounding box center [141, 227] width 13 height 13
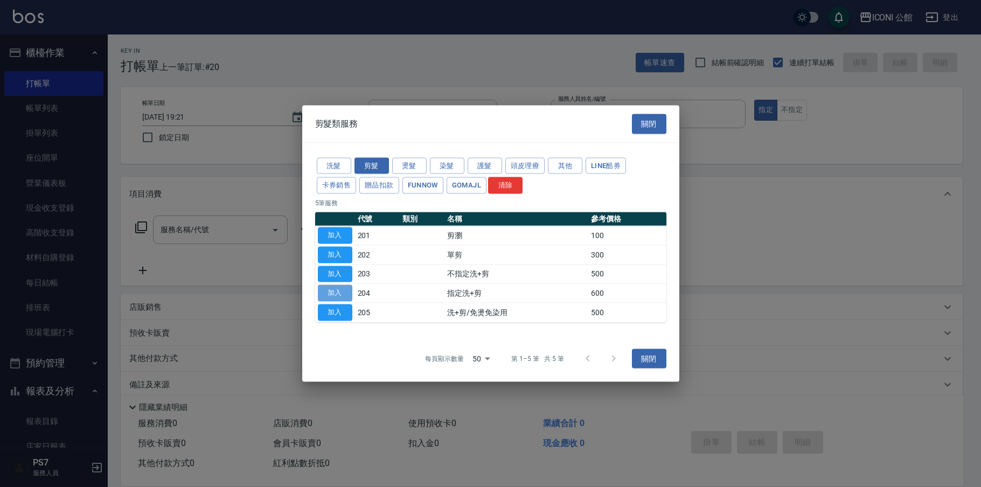
click at [334, 292] on button "加入" at bounding box center [335, 293] width 34 height 17
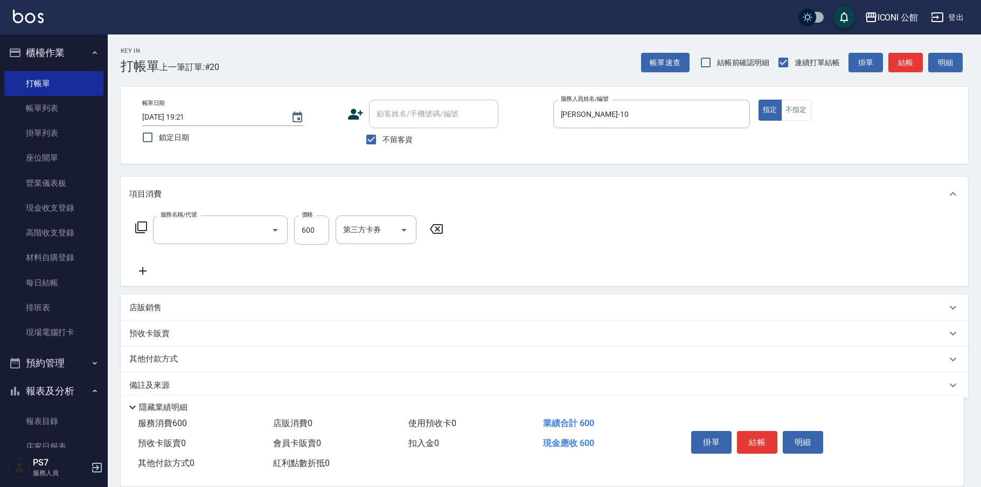
type input "指定洗+剪(204)"
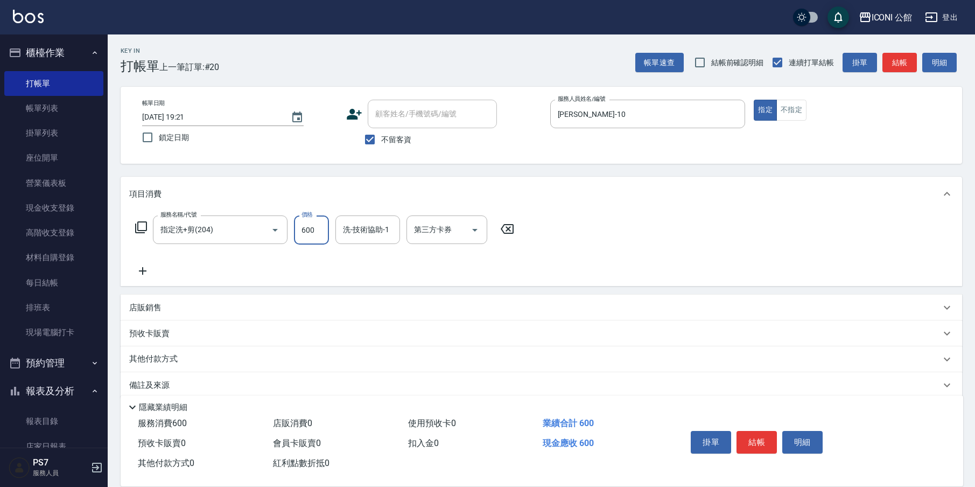
click at [305, 234] on input "600" at bounding box center [311, 229] width 35 height 29
click at [794, 113] on button "不指定" at bounding box center [792, 110] width 30 height 21
click at [333, 230] on div "服務名稱/代號 指定洗+剪(204) 服務名稱/代號 價格 600 價格 洗-技術協助-1 洗-技術協助-1 第三方卡券 第三方卡券" at bounding box center [325, 229] width 392 height 29
click at [325, 229] on input "600" at bounding box center [311, 229] width 35 height 29
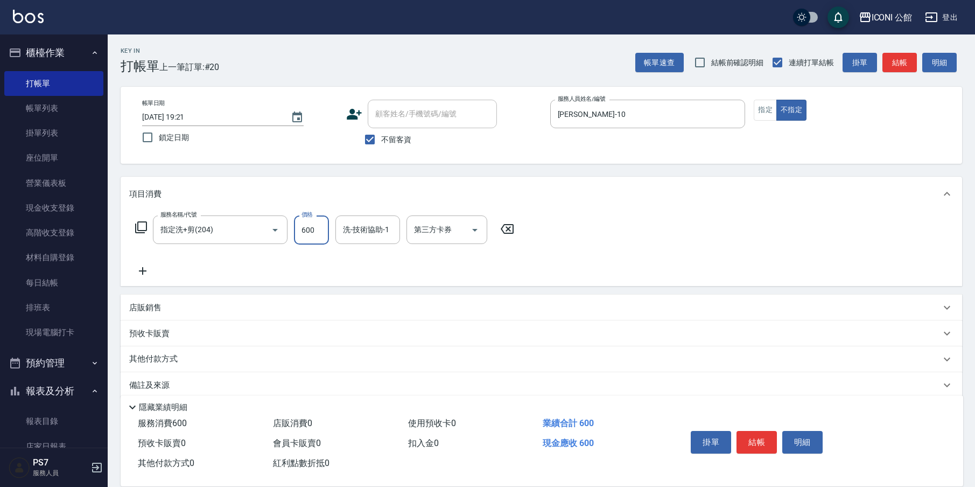
click at [325, 229] on input "600" at bounding box center [311, 229] width 35 height 29
type input "500"
type input "[PERSON_NAME]-21"
click at [756, 432] on button "結帳" at bounding box center [757, 442] width 40 height 23
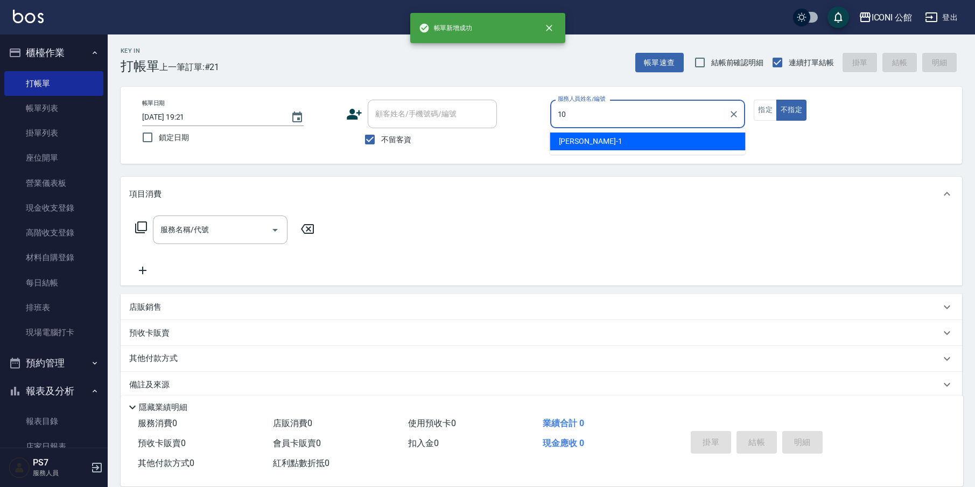
type input "[PERSON_NAME]-10"
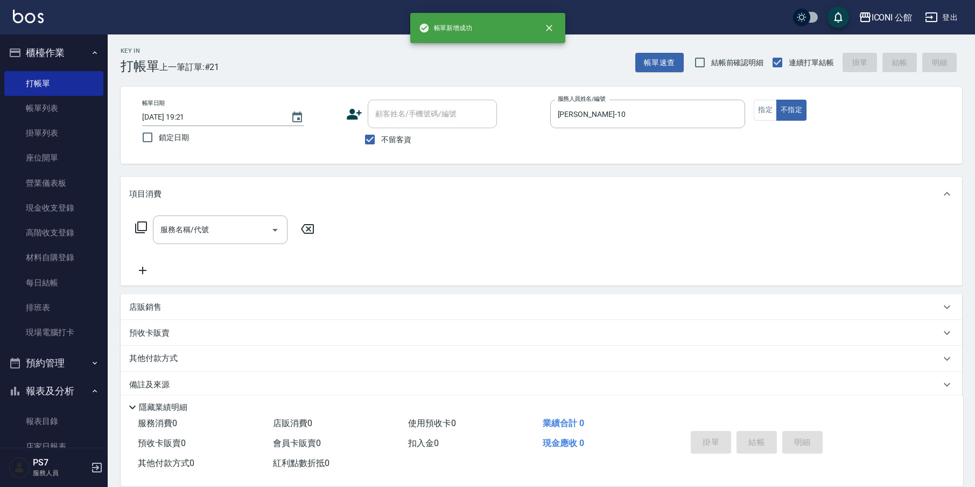
type button "false"
click at [139, 226] on icon at bounding box center [141, 227] width 13 height 13
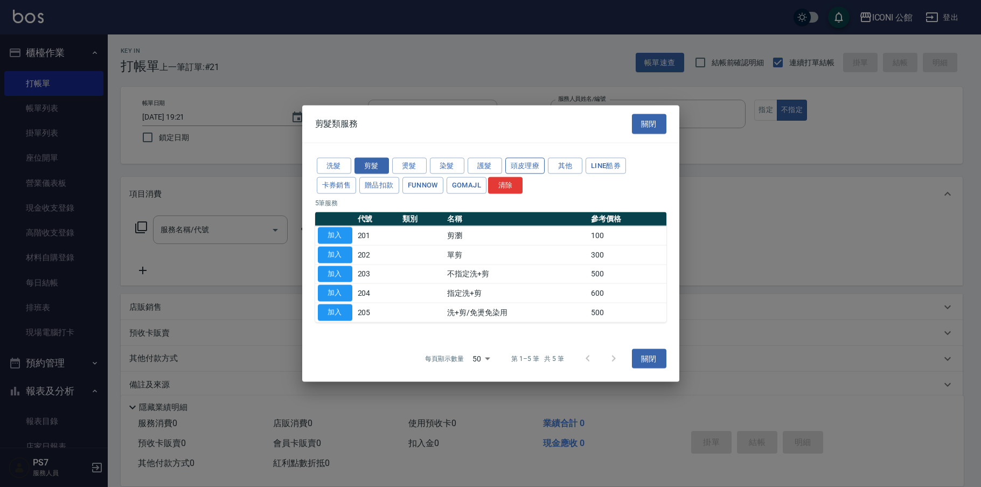
drag, startPoint x: 504, startPoint y: 168, endPoint x: 512, endPoint y: 171, distance: 8.0
click at [505, 169] on div "洗髮 剪髮 燙髮 染髮 護髮 頭皮理療 其他 LINE酷券 卡券銷售 贈品扣款 FUNNOW GOMAJL 清除" at bounding box center [490, 176] width 351 height 40
click at [511, 170] on button "頭皮理療" at bounding box center [525, 165] width 40 height 17
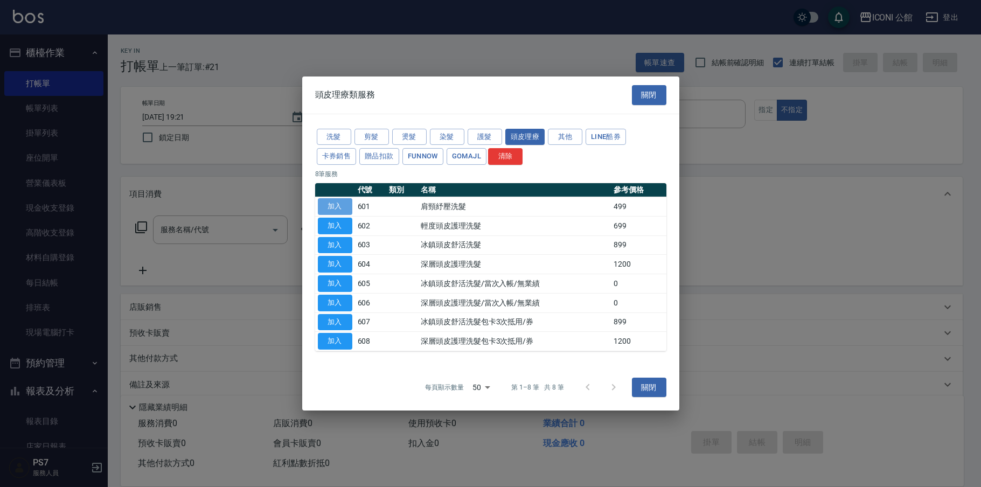
click at [339, 206] on button "加入" at bounding box center [335, 206] width 34 height 17
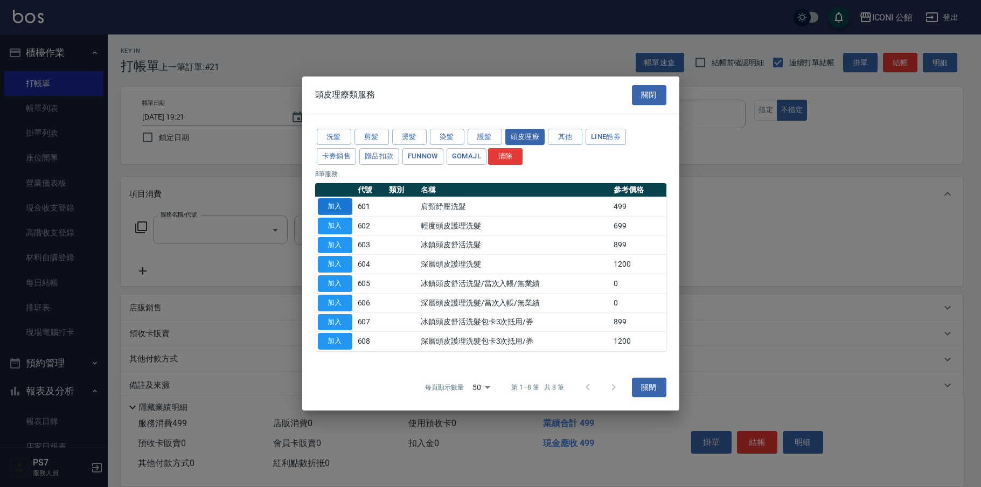
type input "肩頸紓壓洗髮(601)"
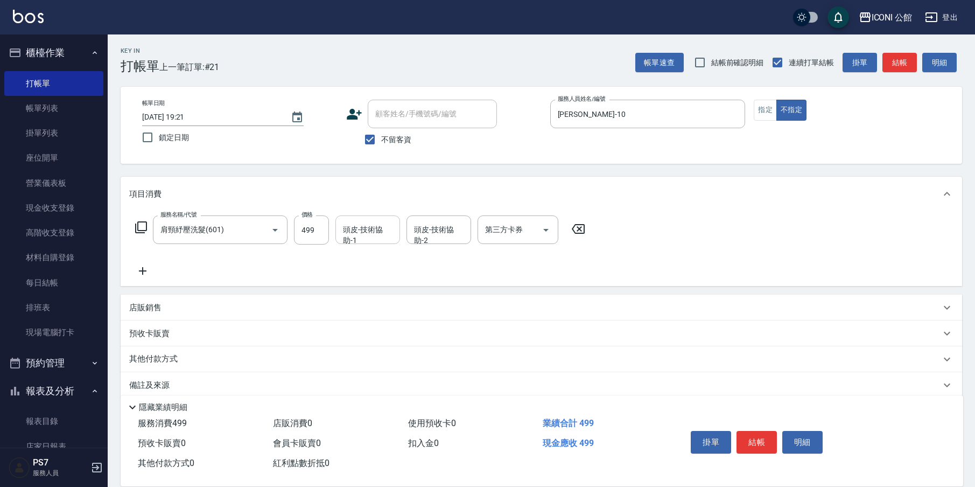
click at [353, 242] on div "頭皮-技術協助-1" at bounding box center [368, 229] width 65 height 29
type input "[PERSON_NAME]-21"
click at [745, 440] on button "結帳" at bounding box center [757, 442] width 40 height 23
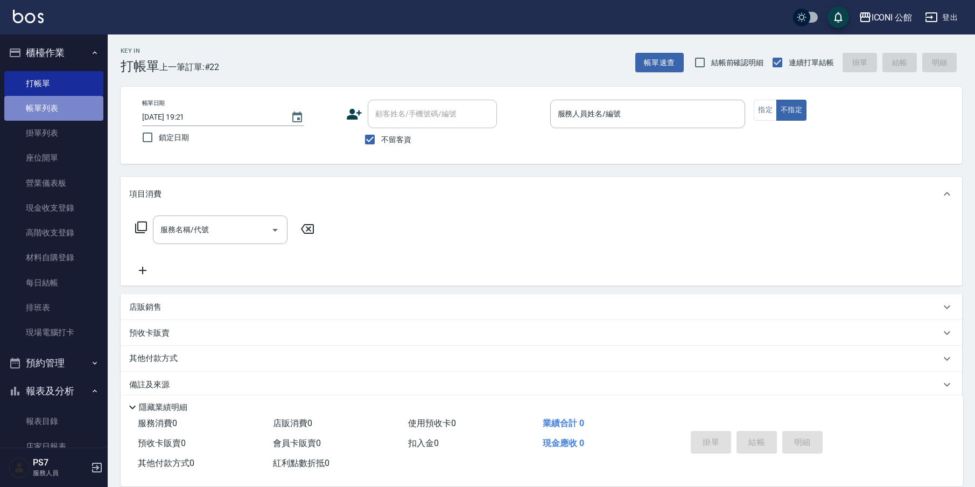
click at [53, 109] on link "帳單列表" at bounding box center [53, 108] width 99 height 25
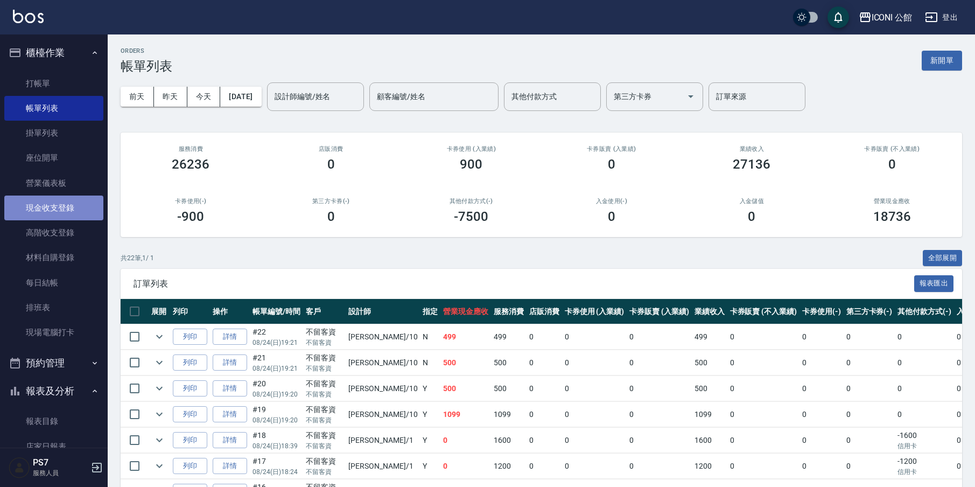
click at [75, 211] on link "現金收支登錄" at bounding box center [53, 207] width 99 height 25
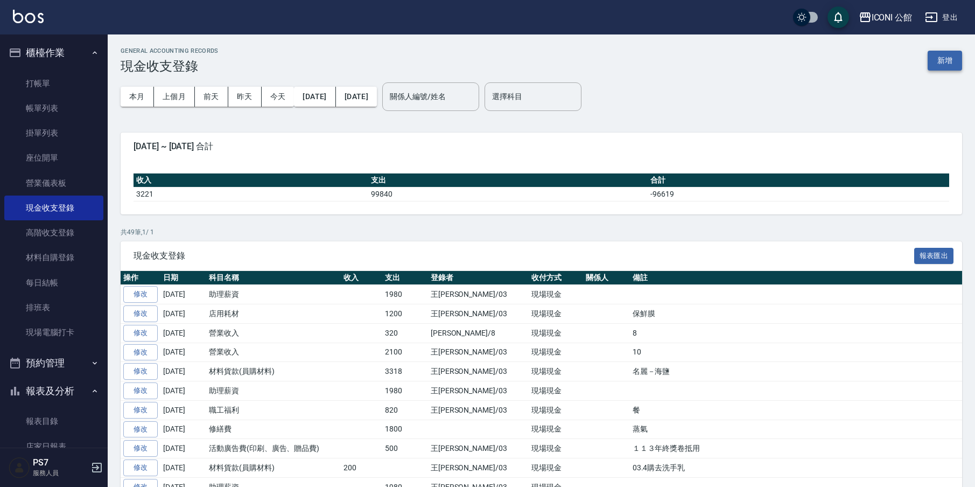
click at [945, 60] on button "新增" at bounding box center [945, 61] width 34 height 20
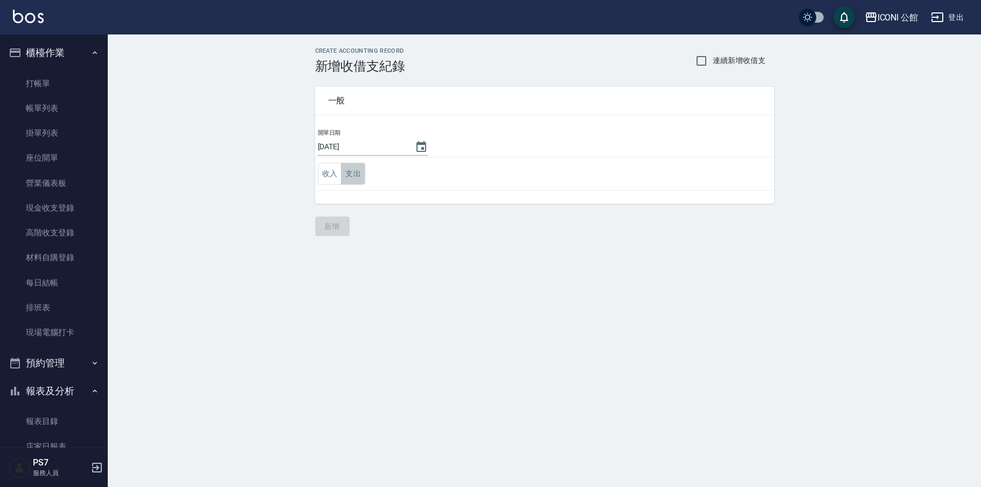
click at [348, 177] on button "支出" at bounding box center [353, 174] width 24 height 22
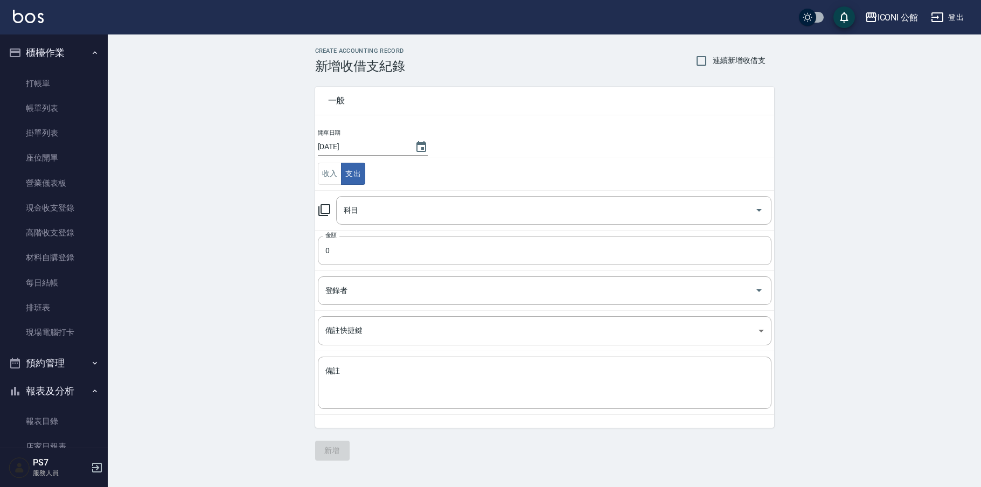
click at [327, 210] on icon at bounding box center [324, 210] width 13 height 13
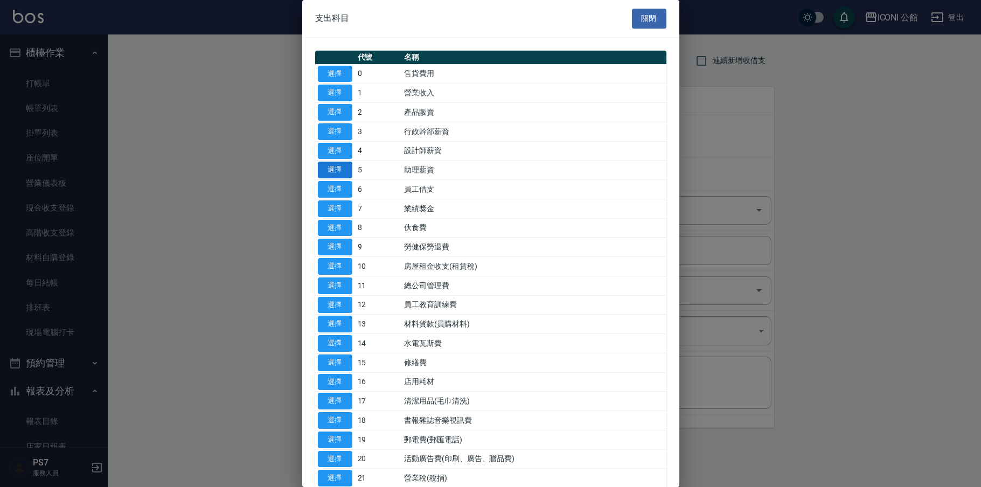
click at [344, 168] on button "選擇" at bounding box center [335, 170] width 34 height 17
type input "5 助理薪資"
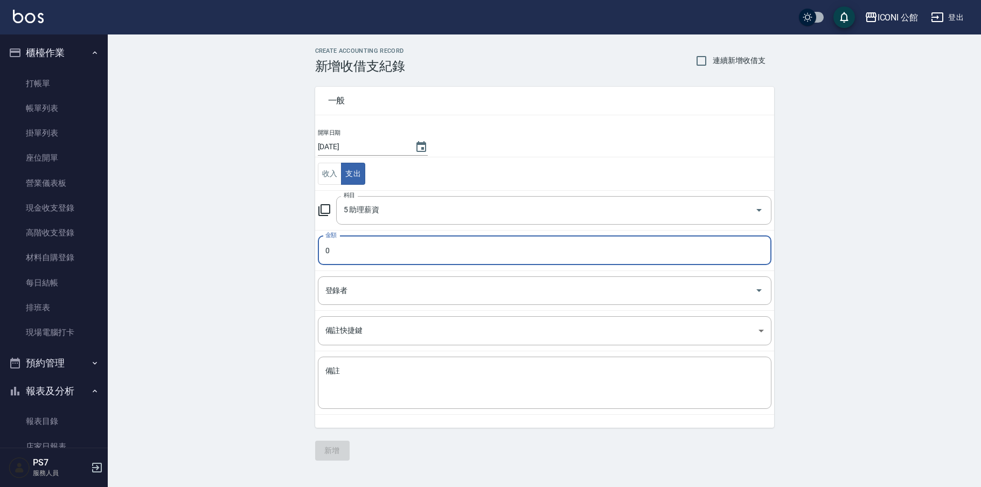
click at [344, 247] on input "0" at bounding box center [544, 250] width 453 height 29
type input "01980"
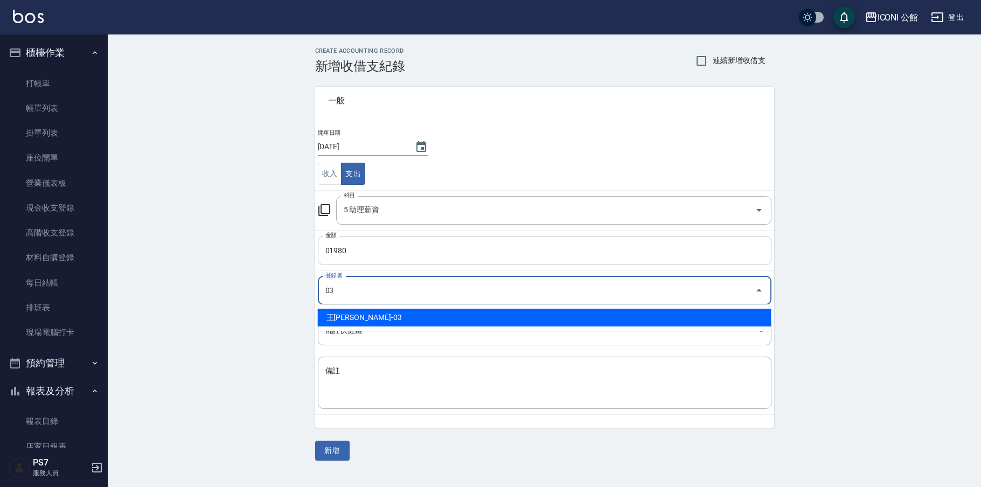
type input "王[PERSON_NAME]-03"
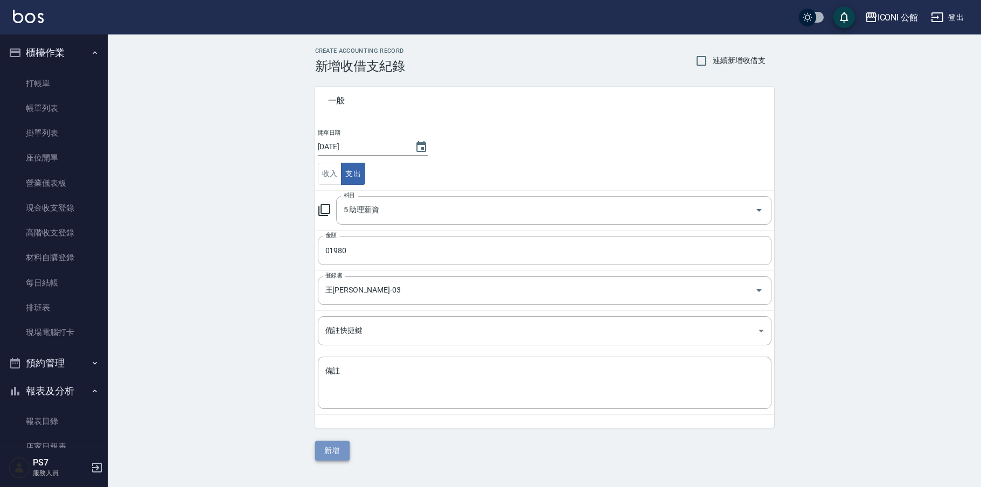
click at [337, 449] on button "新增" at bounding box center [332, 451] width 34 height 20
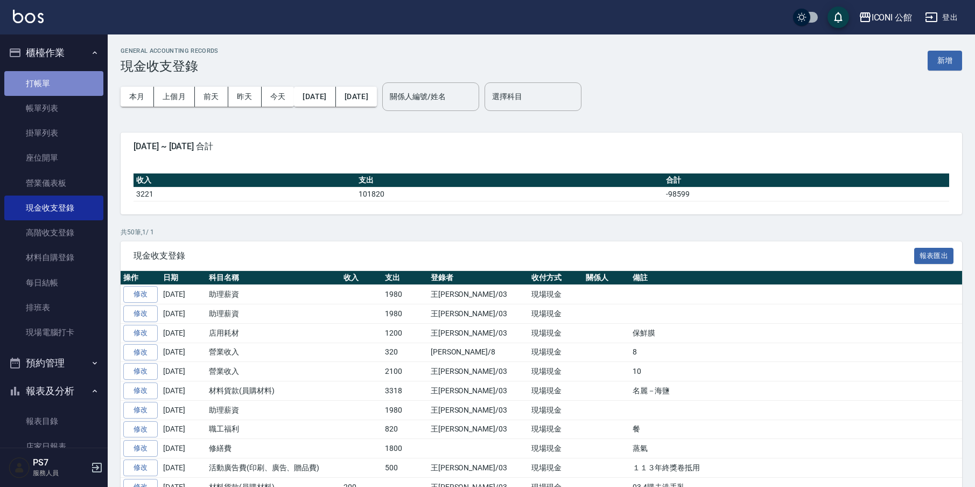
click at [67, 88] on link "打帳單" at bounding box center [53, 83] width 99 height 25
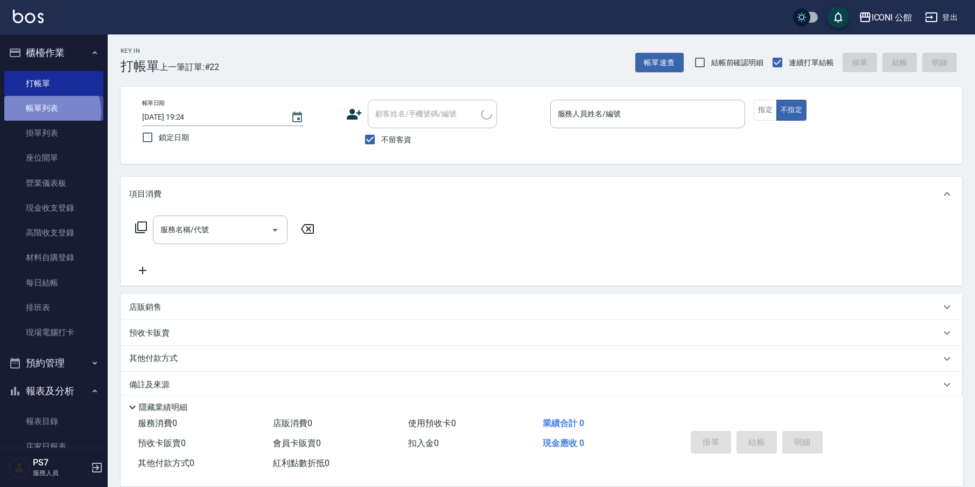
click at [51, 111] on link "帳單列表" at bounding box center [53, 108] width 99 height 25
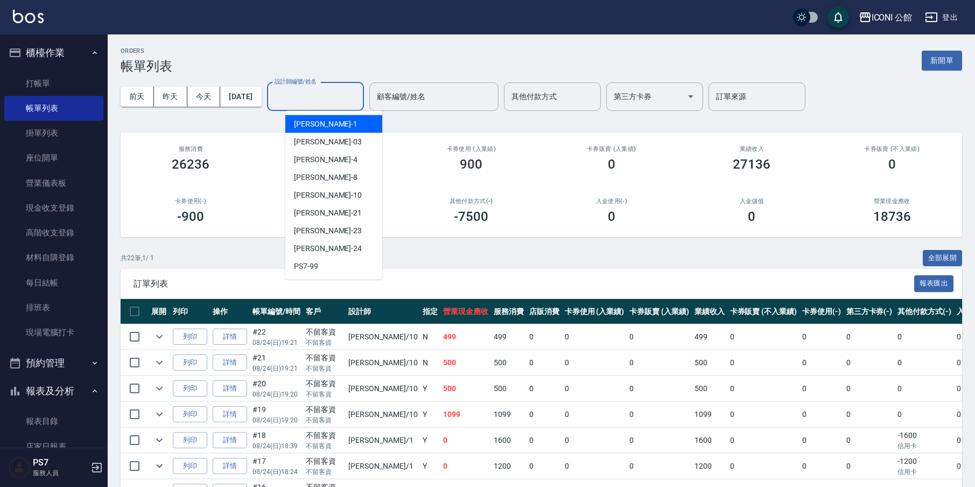
click at [301, 98] on input "設計師編號/姓名" at bounding box center [315, 96] width 87 height 19
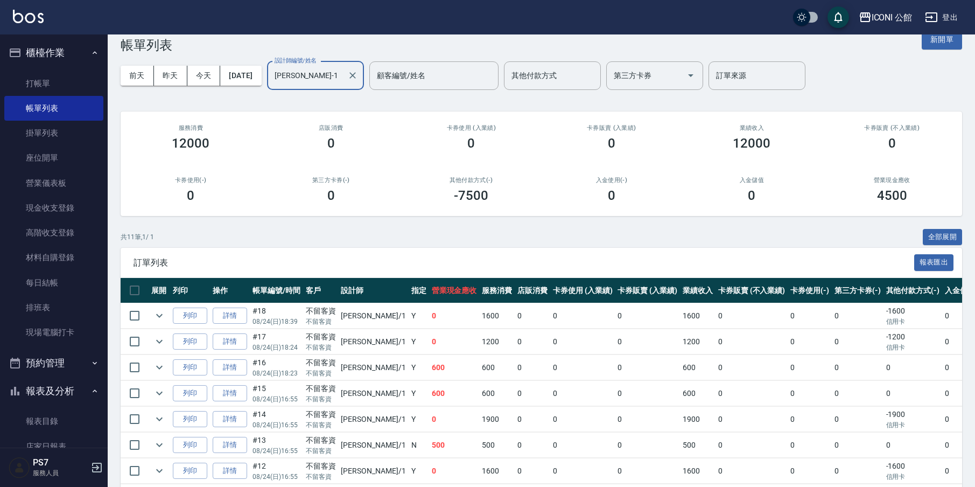
scroll to position [17, 0]
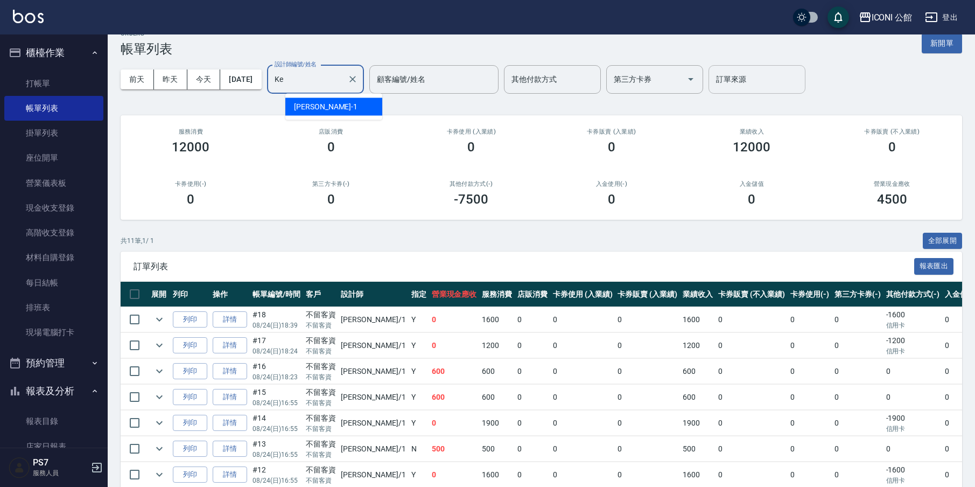
type input "K"
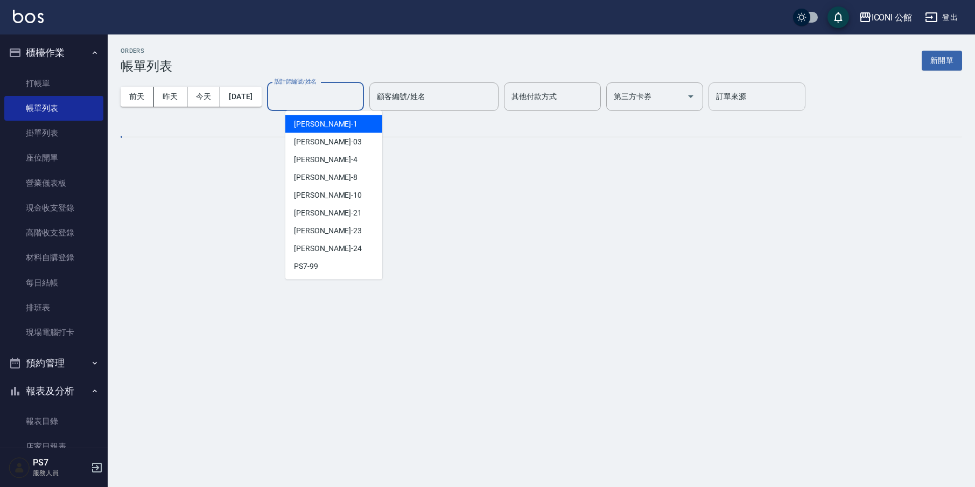
scroll to position [0, 0]
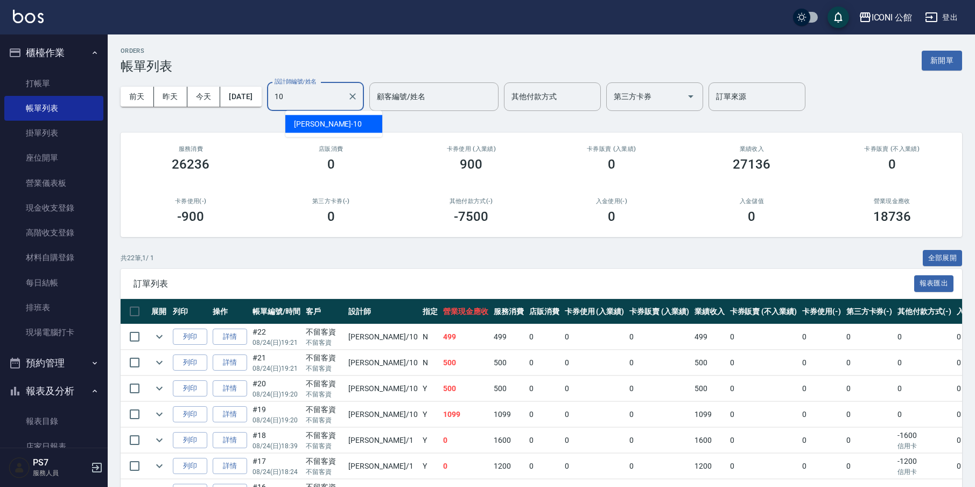
type input "[PERSON_NAME]-10"
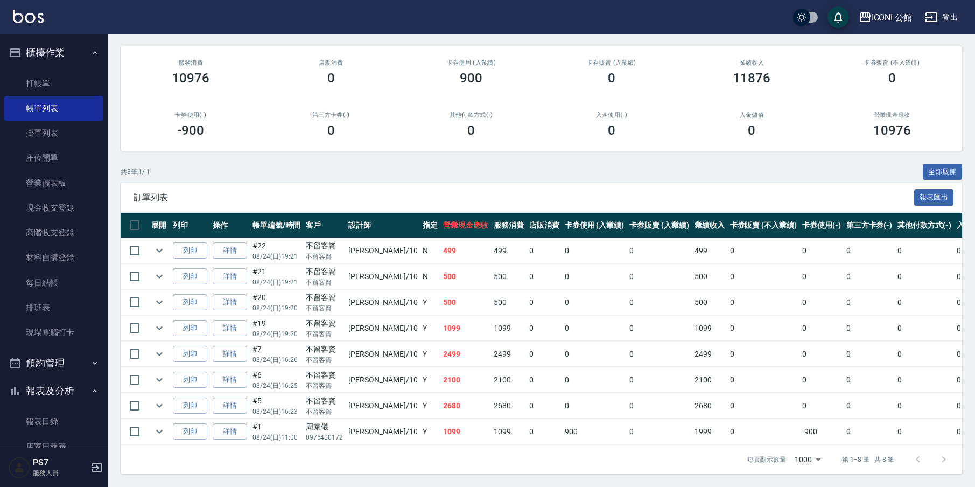
scroll to position [93, 0]
click at [229, 425] on link "詳情" at bounding box center [230, 431] width 34 height 17
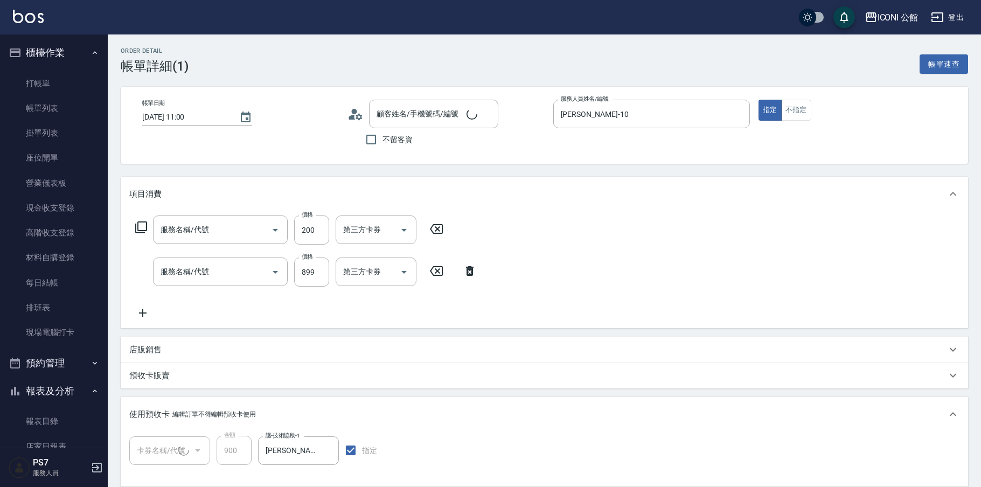
type input "[DATE] 11:00"
type input "[PERSON_NAME]-10"
type input "單剪(202)"
type input "冰鎮頭皮舒活洗髮(603)"
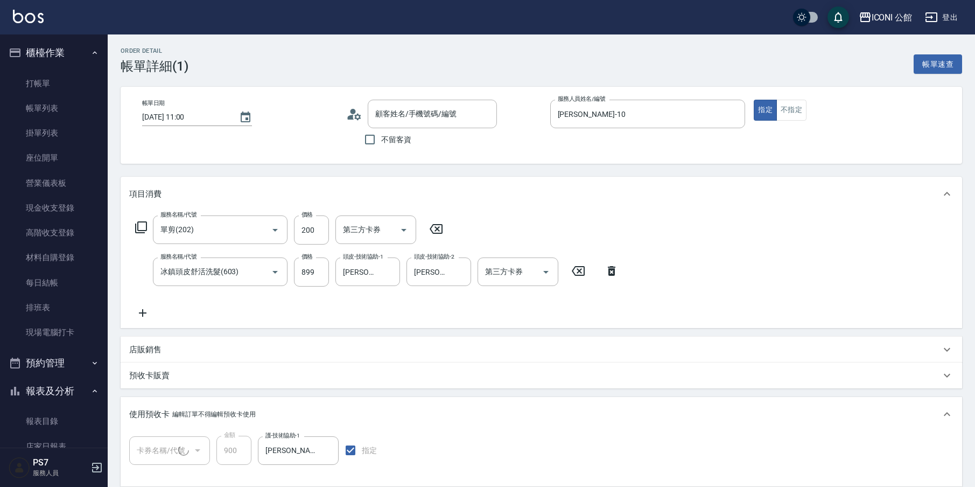
type input "[PERSON_NAME]/0975400172/"
type input "髮療療PH.5護髮包卡4次(1/1)"
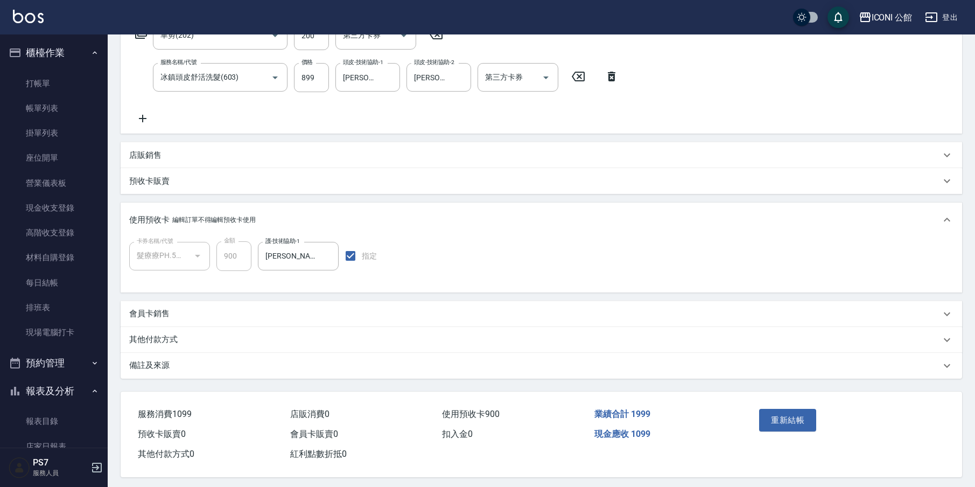
scroll to position [195, 0]
click at [168, 337] on p "其他付款方式" at bounding box center [153, 338] width 48 height 11
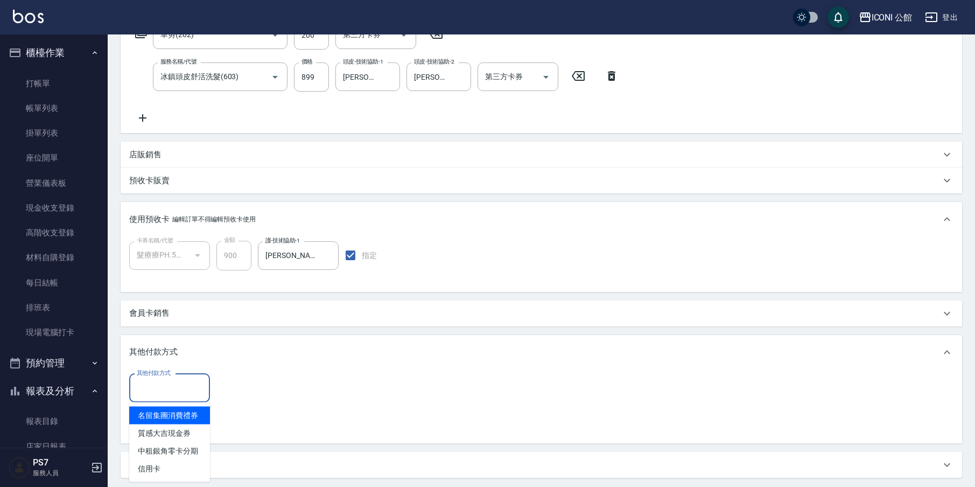
click at [185, 387] on input "其他付款方式" at bounding box center [169, 388] width 71 height 19
click at [162, 468] on span "信用卡" at bounding box center [169, 469] width 81 height 18
type input "信用卡"
click at [255, 389] on input "0" at bounding box center [256, 388] width 81 height 29
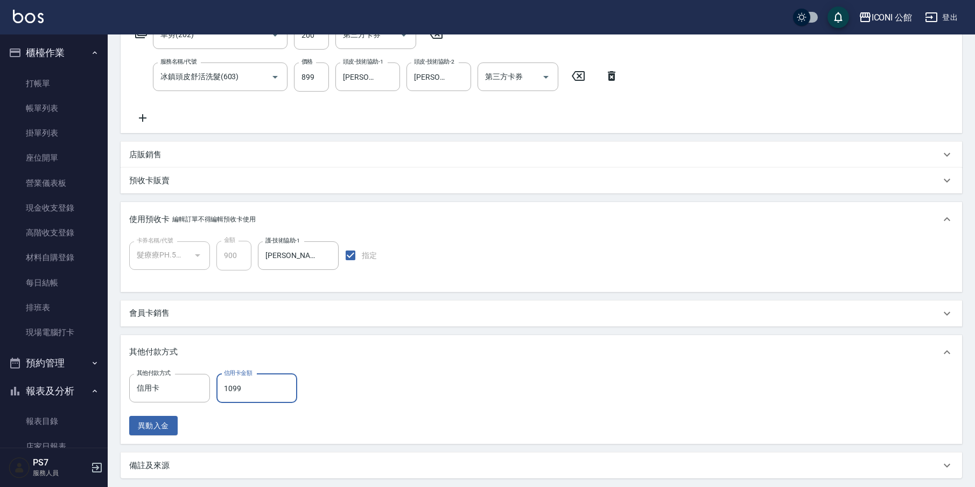
type input "1099"
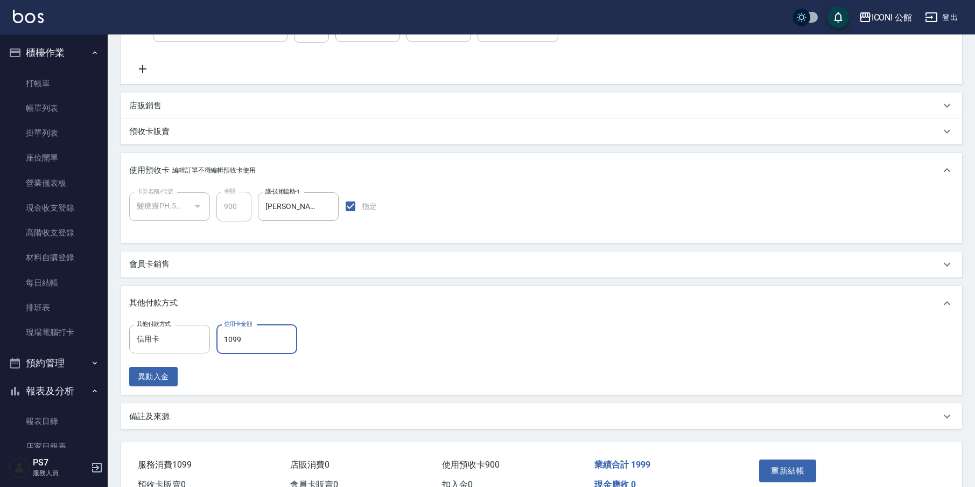
scroll to position [303, 0]
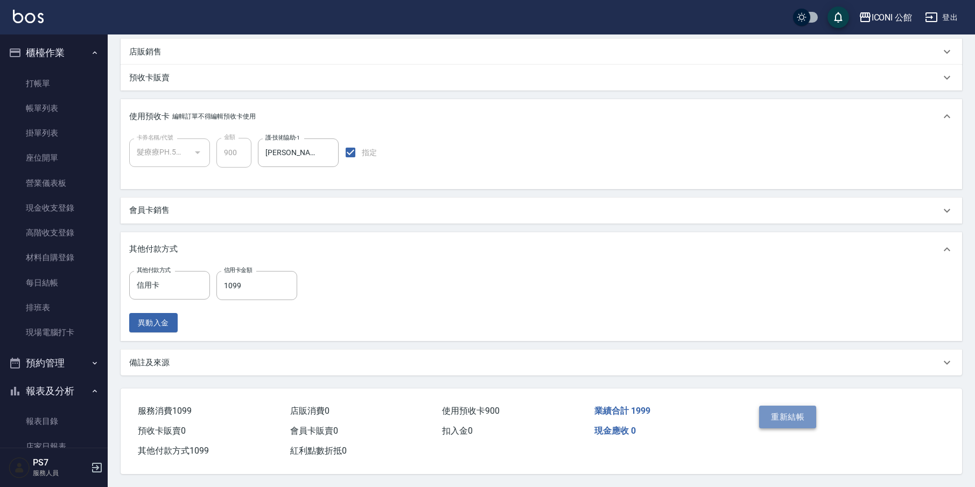
click at [783, 415] on button "重新結帳" at bounding box center [787, 417] width 57 height 23
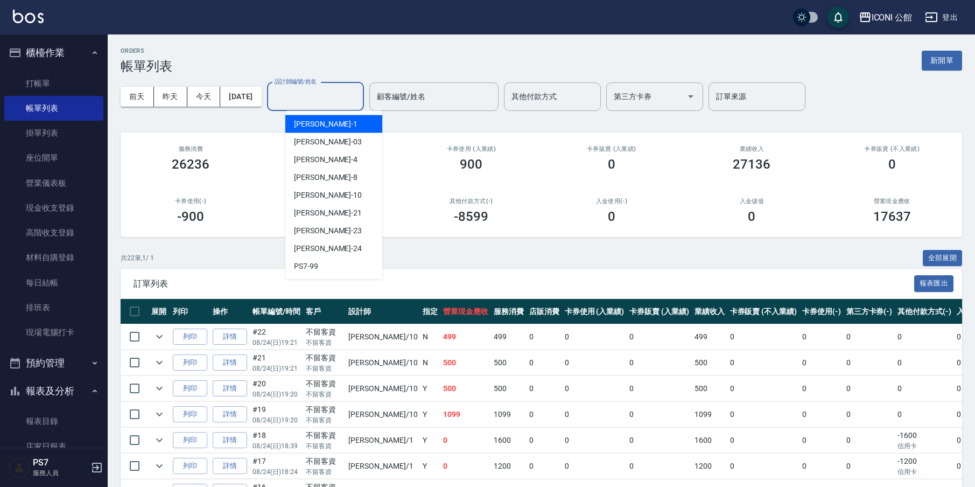
click at [308, 98] on input "設計師編號/姓名" at bounding box center [315, 96] width 87 height 19
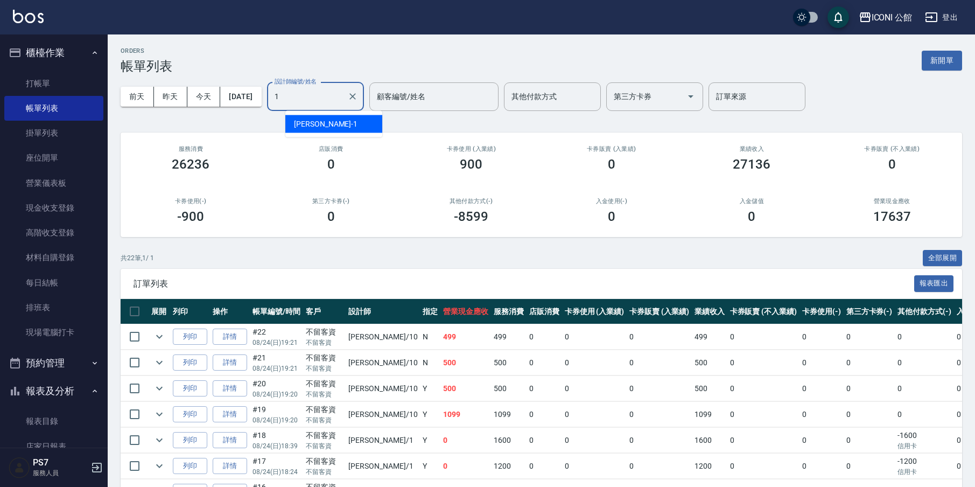
type input "[PERSON_NAME]-1"
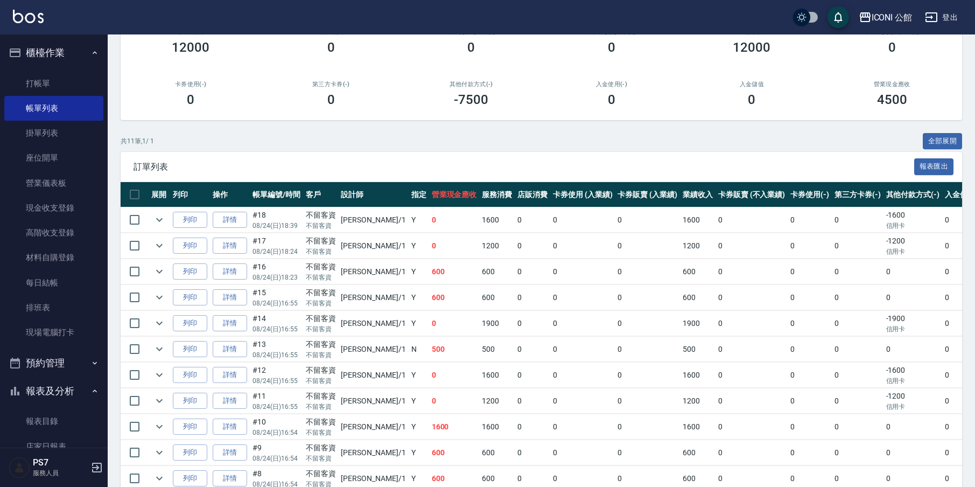
scroll to position [171, 0]
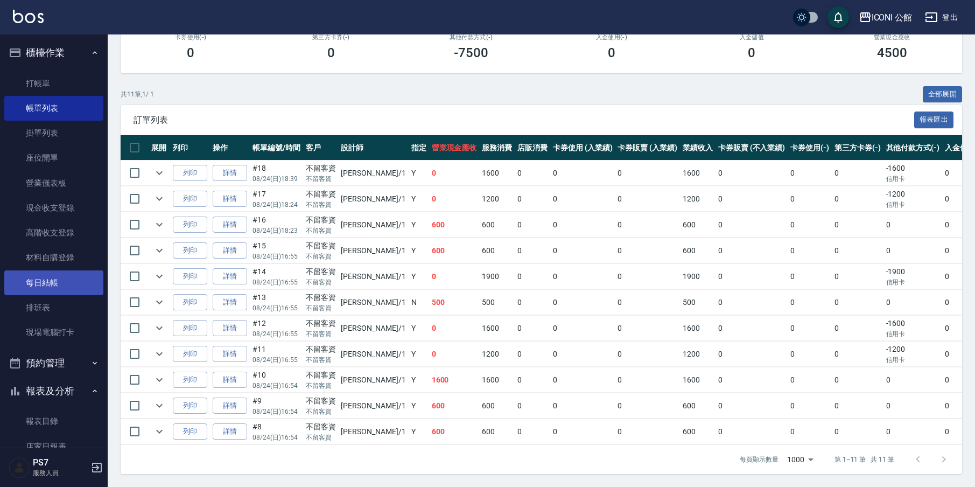
click at [57, 276] on link "每日結帳" at bounding box center [53, 282] width 99 height 25
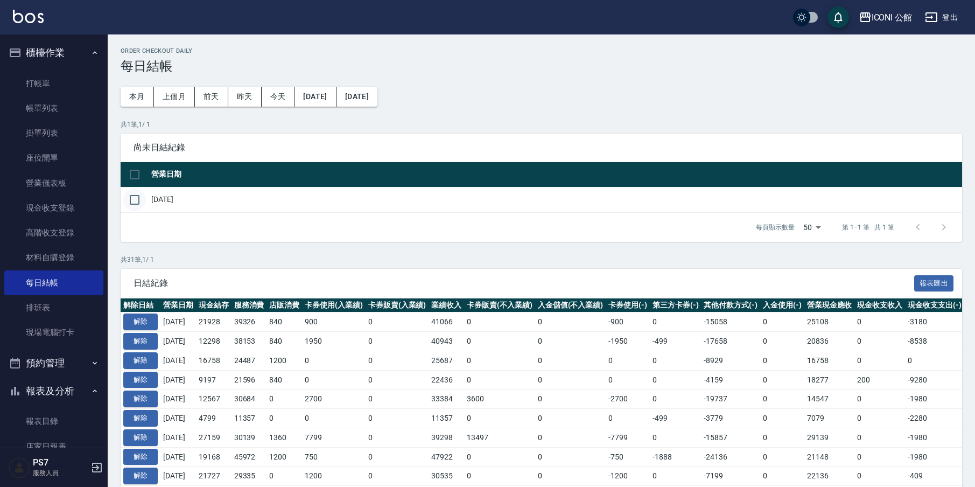
click at [137, 201] on input "checkbox" at bounding box center [134, 199] width 23 height 23
checkbox input "true"
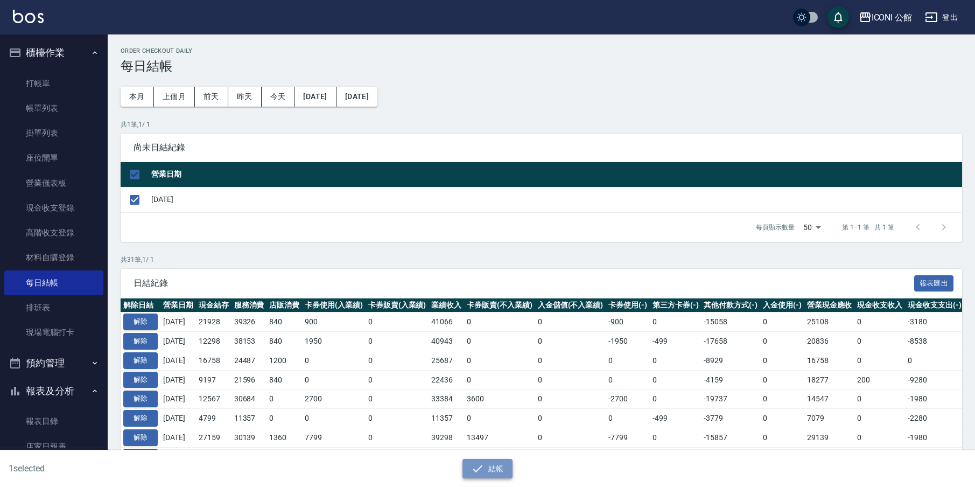
click at [488, 470] on button "結帳" at bounding box center [488, 469] width 50 height 20
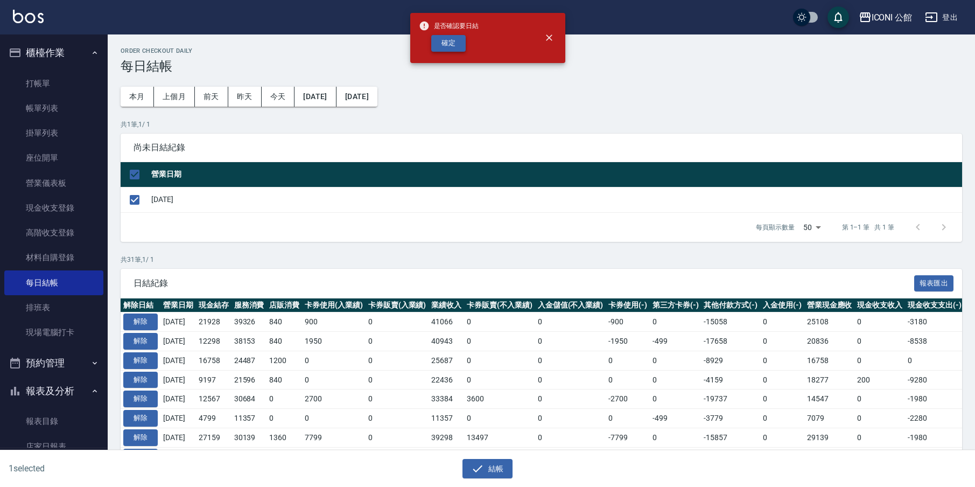
click at [445, 46] on button "確定" at bounding box center [448, 43] width 34 height 17
checkbox input "false"
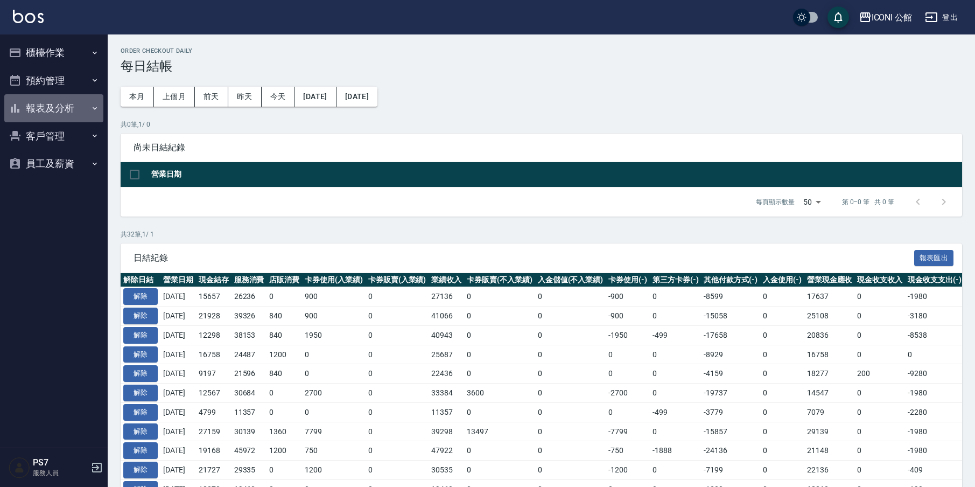
click at [53, 107] on button "報表及分析" at bounding box center [53, 108] width 99 height 28
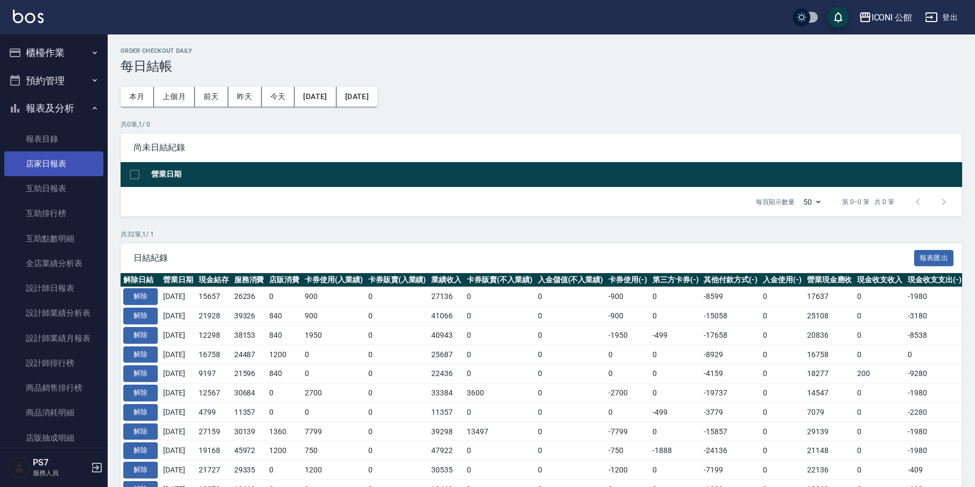
click at [72, 166] on link "店家日報表" at bounding box center [53, 163] width 99 height 25
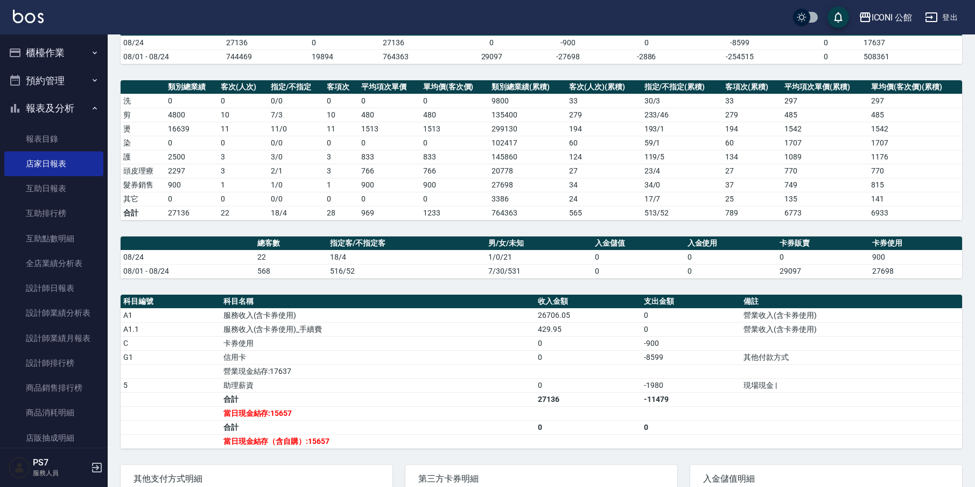
scroll to position [80, 0]
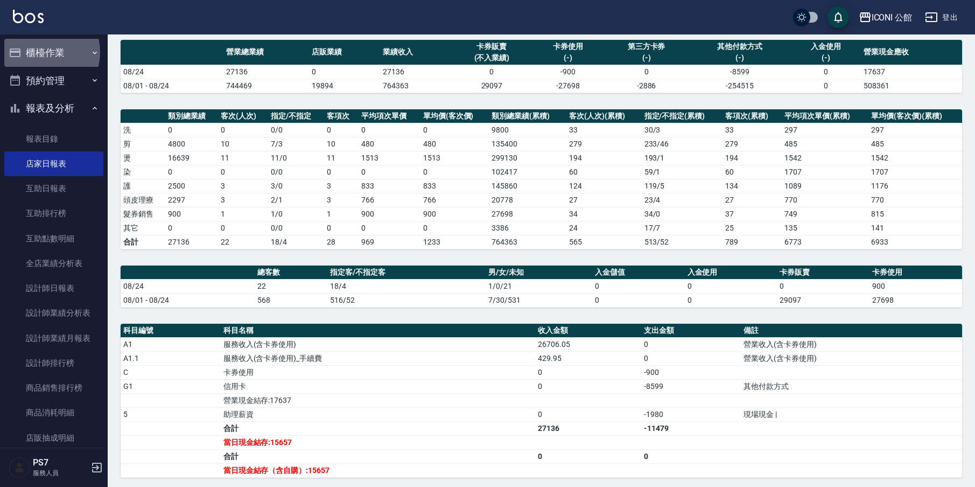
click at [41, 52] on button "櫃檯作業" at bounding box center [53, 53] width 99 height 28
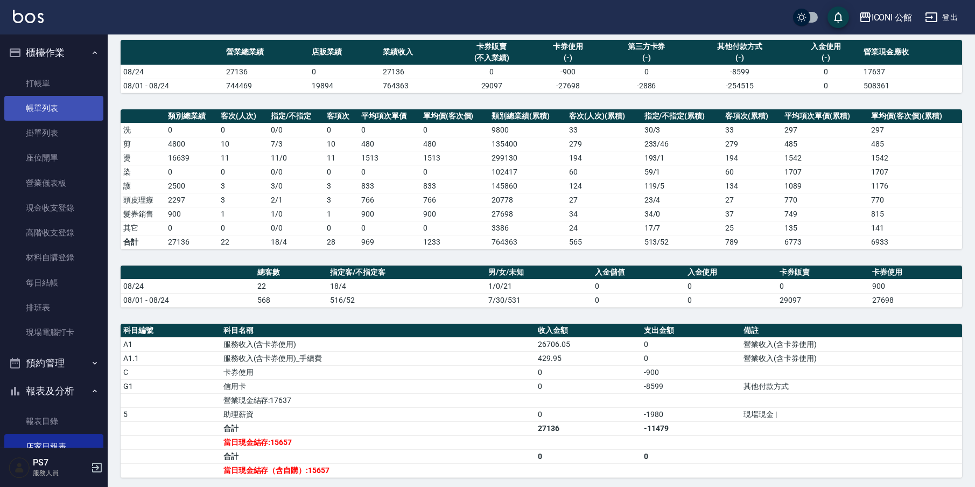
click at [59, 110] on link "帳單列表" at bounding box center [53, 108] width 99 height 25
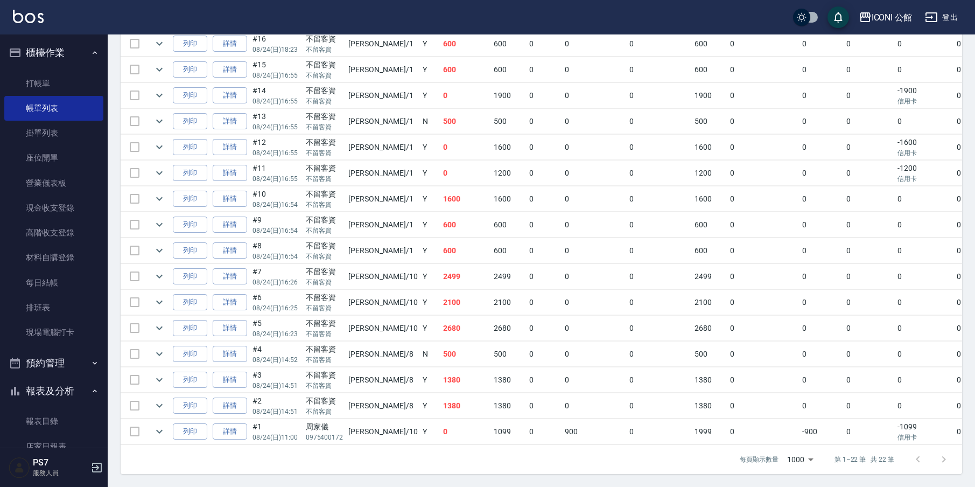
scroll to position [377, 0]
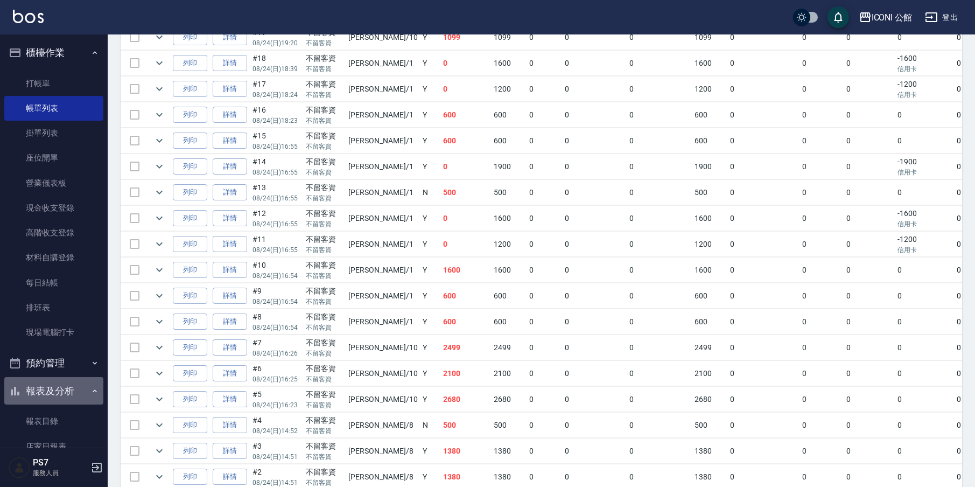
click at [55, 388] on button "報表及分析" at bounding box center [53, 391] width 99 height 28
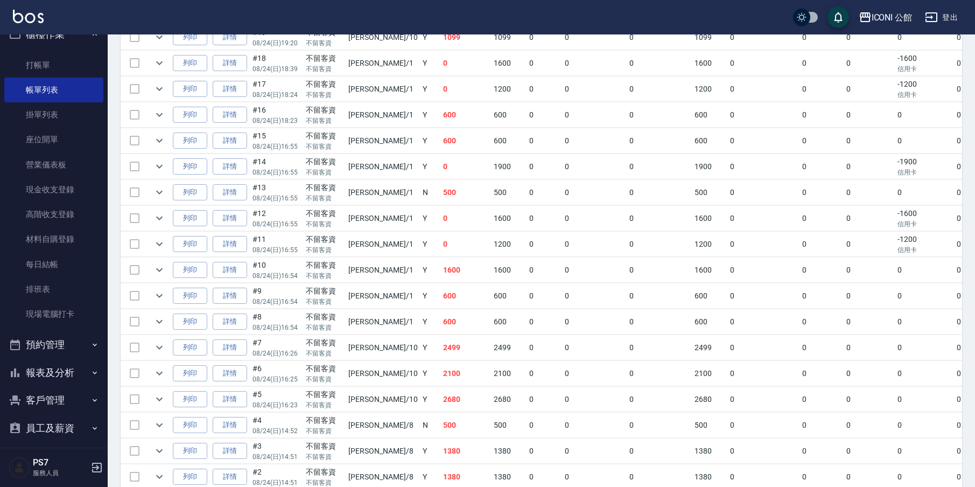
scroll to position [23, 0]
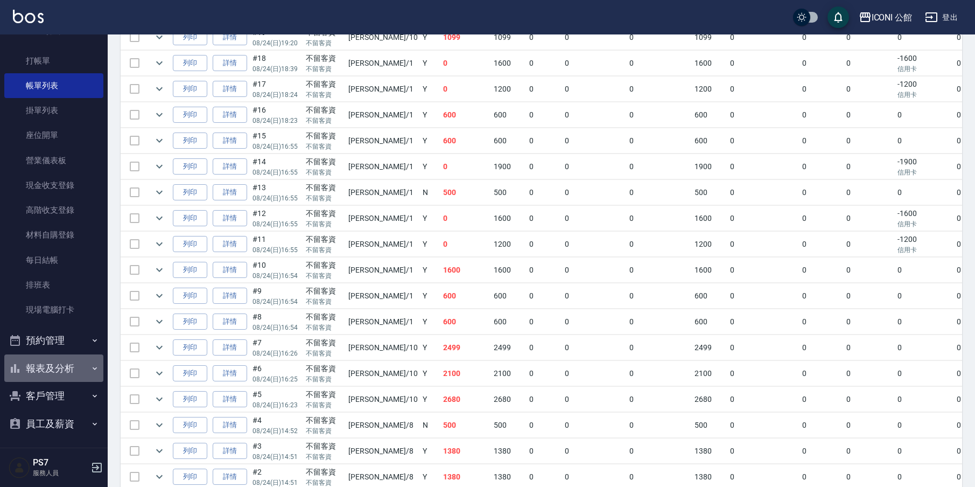
click at [67, 367] on button "報表及分析" at bounding box center [53, 368] width 99 height 28
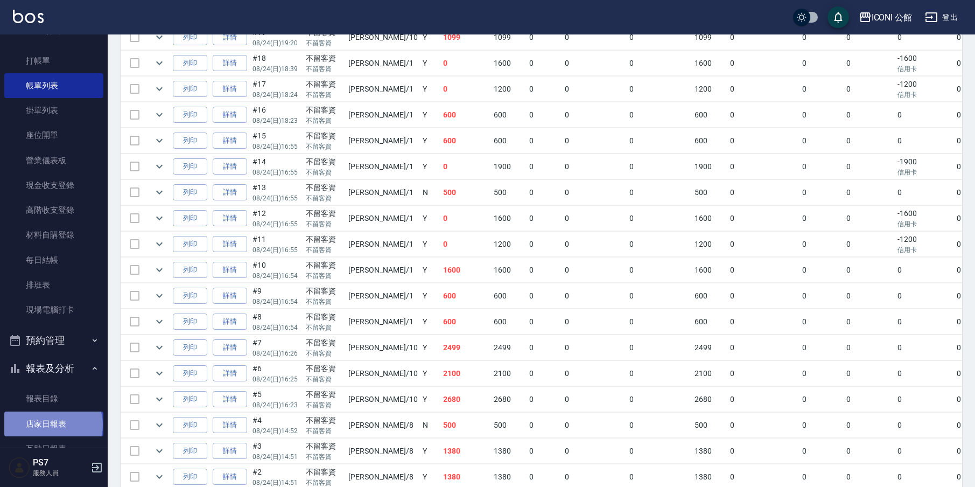
click at [52, 422] on link "店家日報表" at bounding box center [53, 423] width 99 height 25
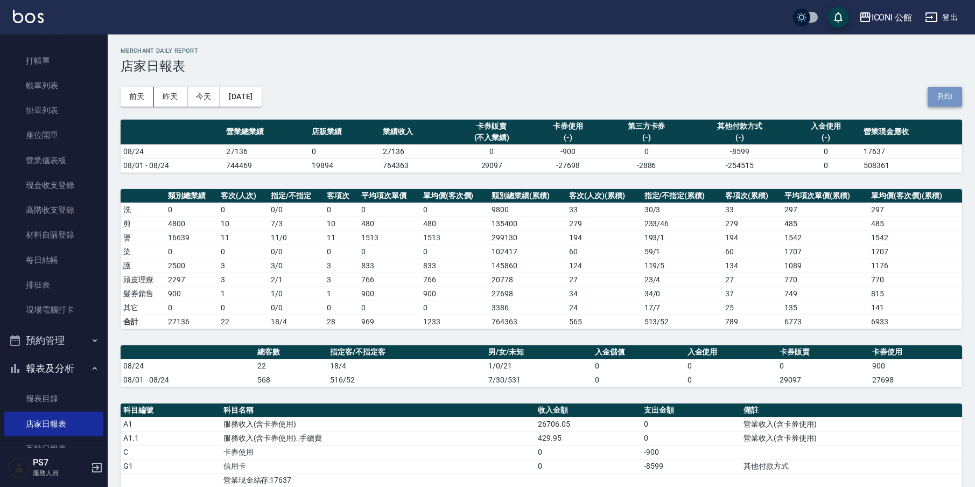
click at [949, 100] on button "列印" at bounding box center [945, 97] width 34 height 20
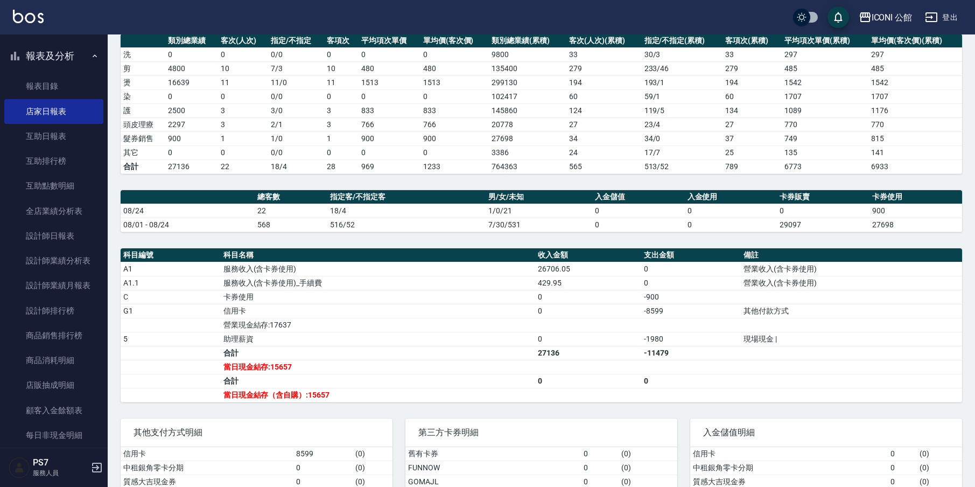
scroll to position [338, 0]
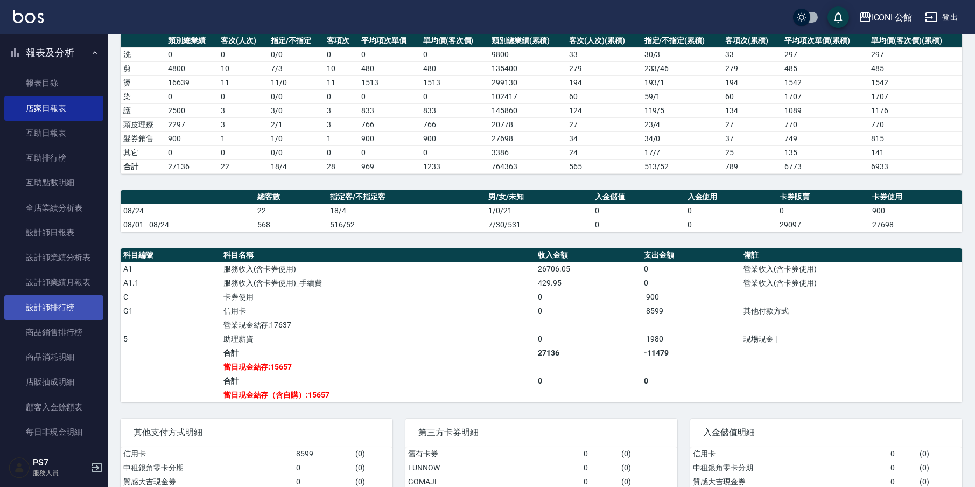
click at [62, 304] on link "設計師排行榜" at bounding box center [53, 307] width 99 height 25
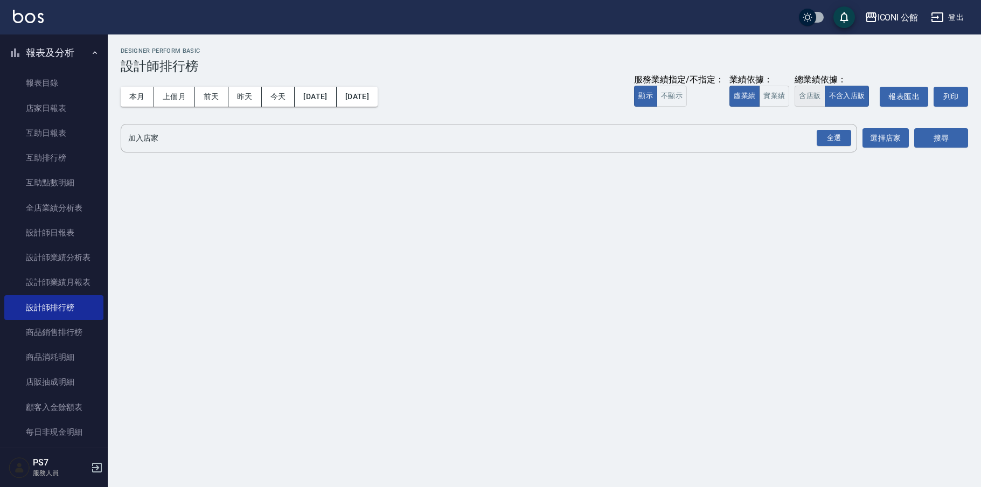
click at [808, 96] on button "含店販" at bounding box center [809, 96] width 30 height 21
click at [830, 138] on div "全選" at bounding box center [833, 138] width 34 height 17
click at [932, 141] on button "搜尋" at bounding box center [941, 139] width 54 height 20
